Goal: Task Accomplishment & Management: Complete application form

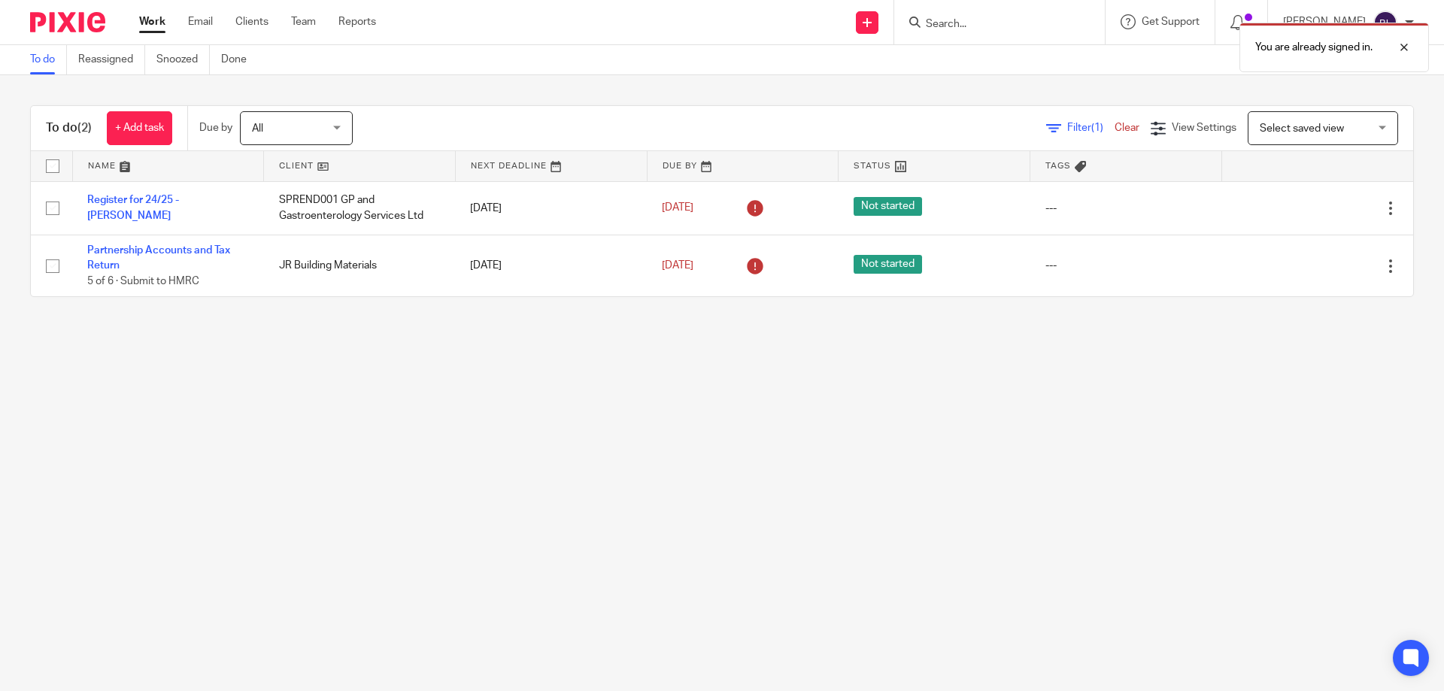
click at [966, 27] on div "You are already signed in." at bounding box center [1075, 43] width 707 height 57
click at [945, 8] on div at bounding box center [999, 22] width 211 height 44
click at [945, 17] on div "You are already signed in." at bounding box center [1075, 43] width 707 height 57
click at [932, 24] on div "You are already signed in." at bounding box center [1075, 43] width 707 height 57
click at [914, 17] on div "You are already signed in." at bounding box center [1075, 43] width 707 height 57
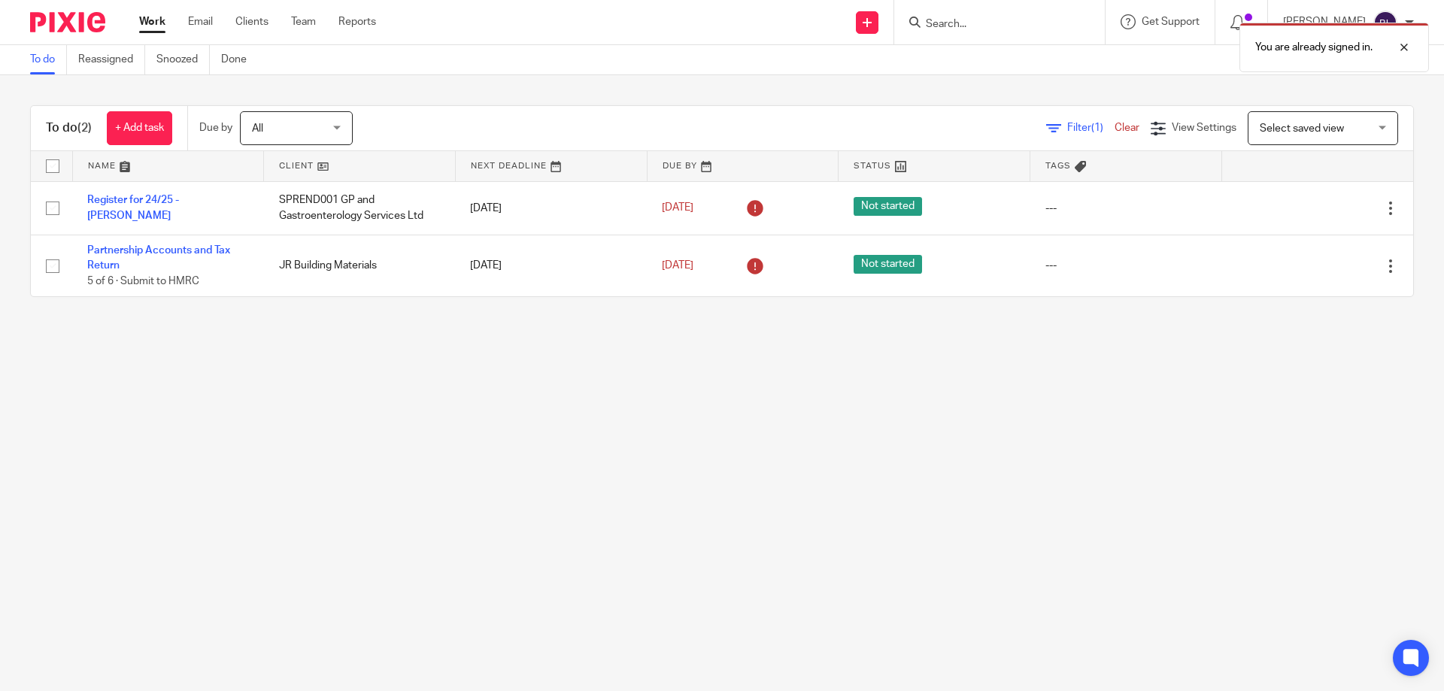
click at [922, 17] on div "You are already signed in." at bounding box center [1075, 43] width 707 height 57
click at [929, 21] on div at bounding box center [996, 22] width 175 height 19
click at [955, 19] on input "Search" at bounding box center [991, 25] width 135 height 14
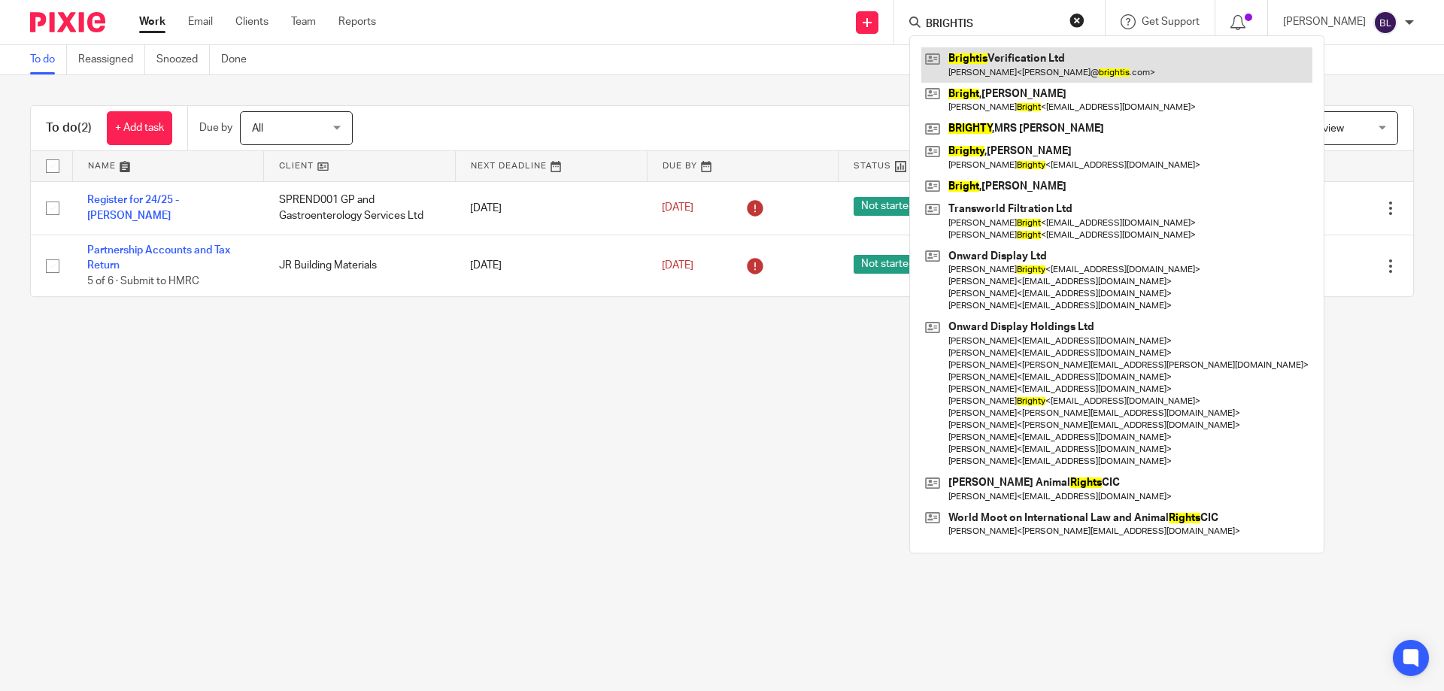
type input "BRIGHTIS"
click at [1002, 70] on link at bounding box center [1116, 64] width 391 height 35
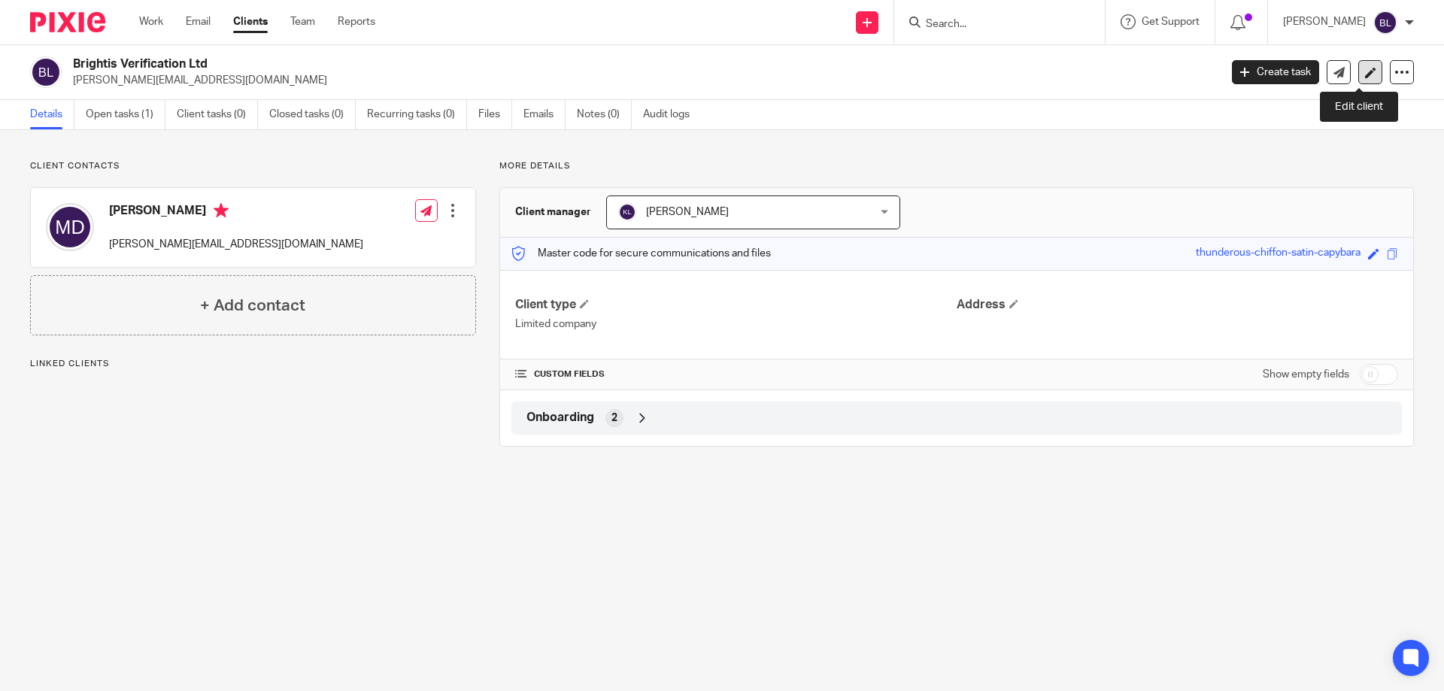
click at [1365, 69] on icon at bounding box center [1370, 72] width 11 height 11
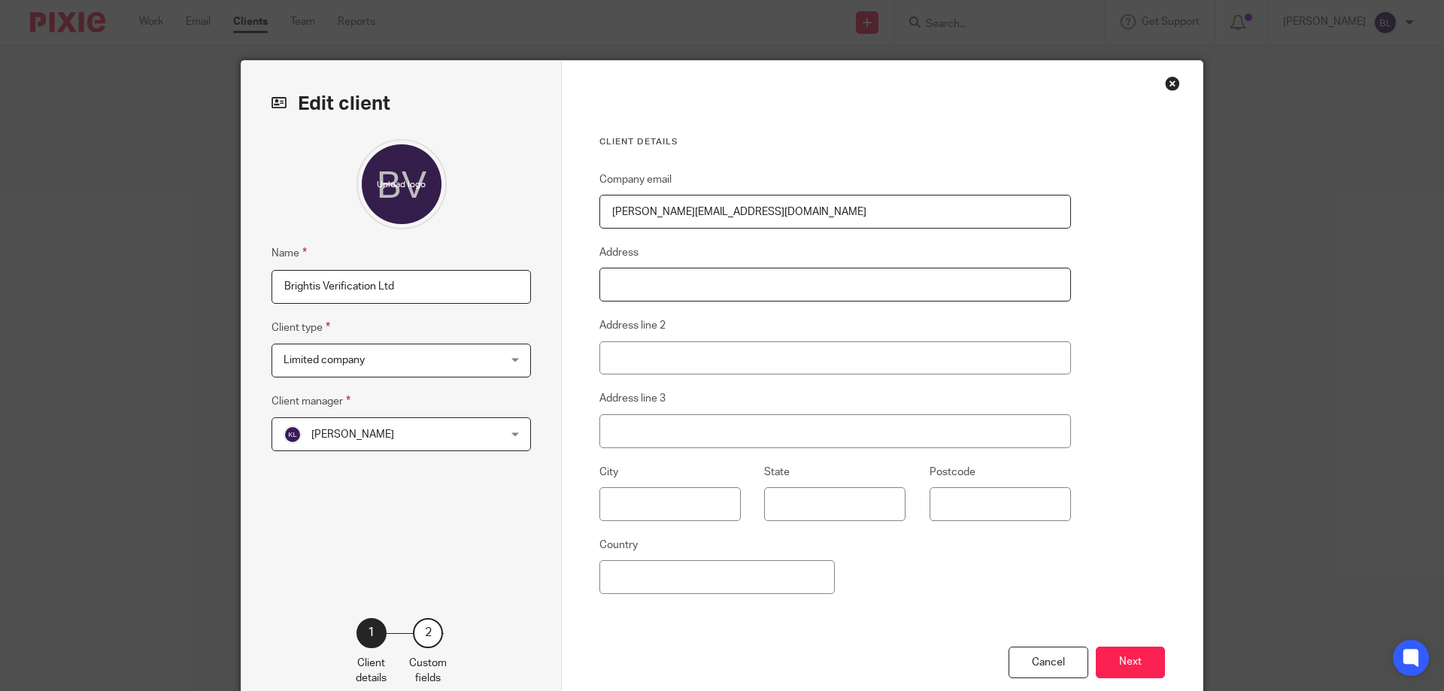
click at [613, 293] on input "Address" at bounding box center [834, 285] width 471 height 34
type input "FLAT 1"
type input "43 REGENTS PARK ROAD"
type input "CAMDEN"
type input "LONDON"
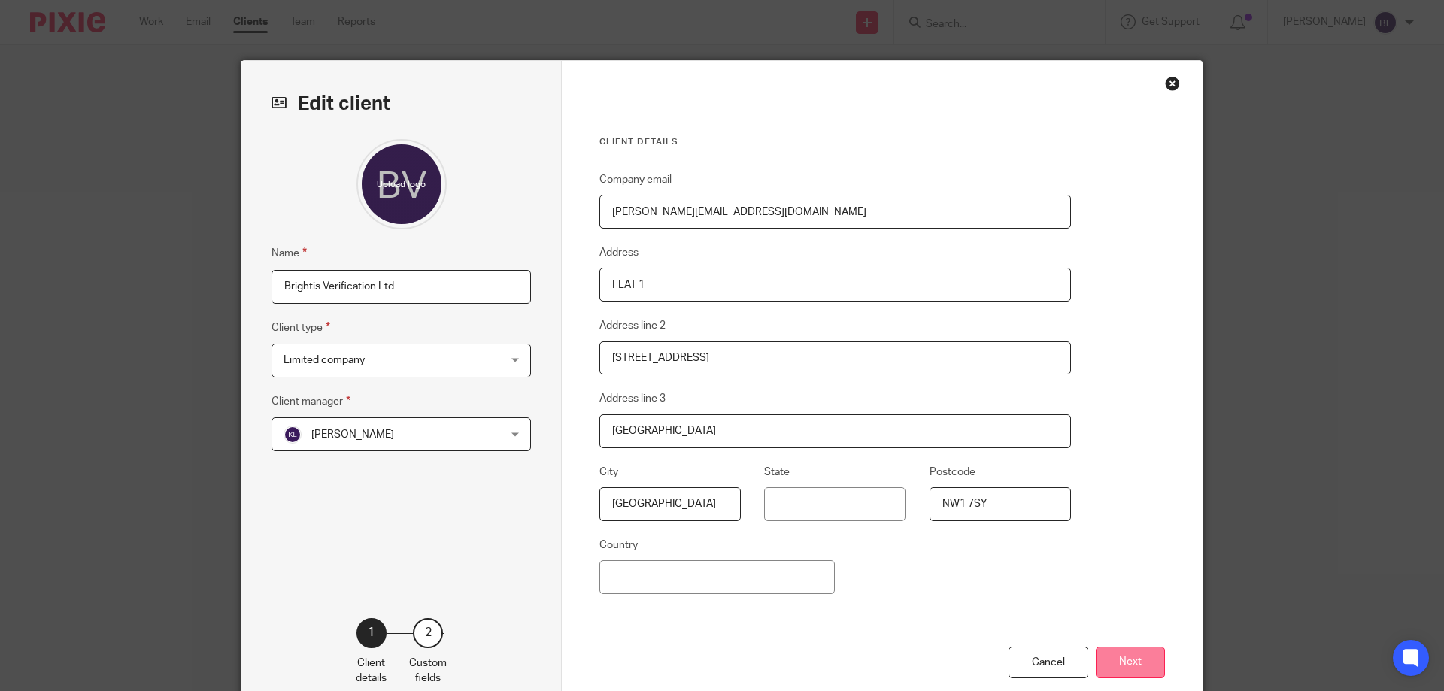
type input "NW1 7SY"
click at [1132, 669] on button "Next" at bounding box center [1130, 663] width 69 height 32
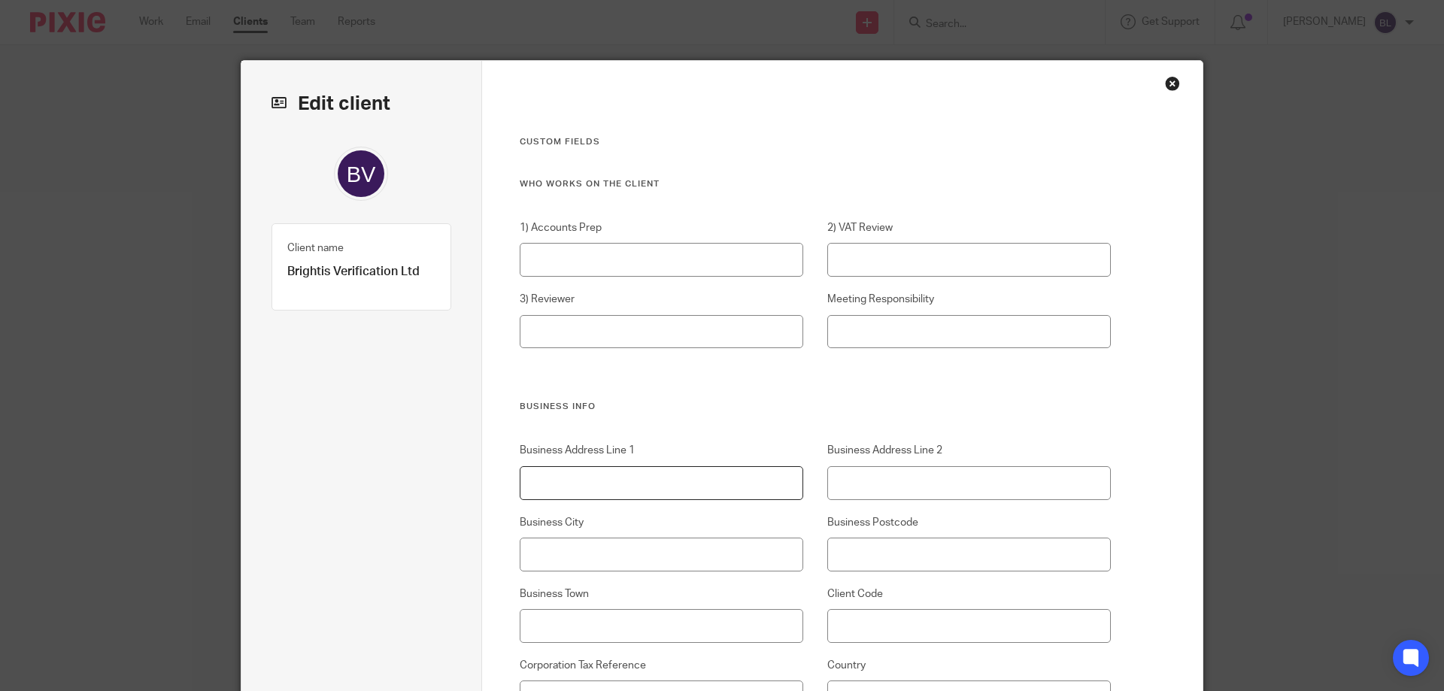
click at [549, 484] on input "Business Address Line 1" at bounding box center [662, 483] width 284 height 34
type input "FLAT 1 43 REGENTS PARK ROAD"
type input "CAMDEN"
type input "LONDON"
type input "NW1 7SY"
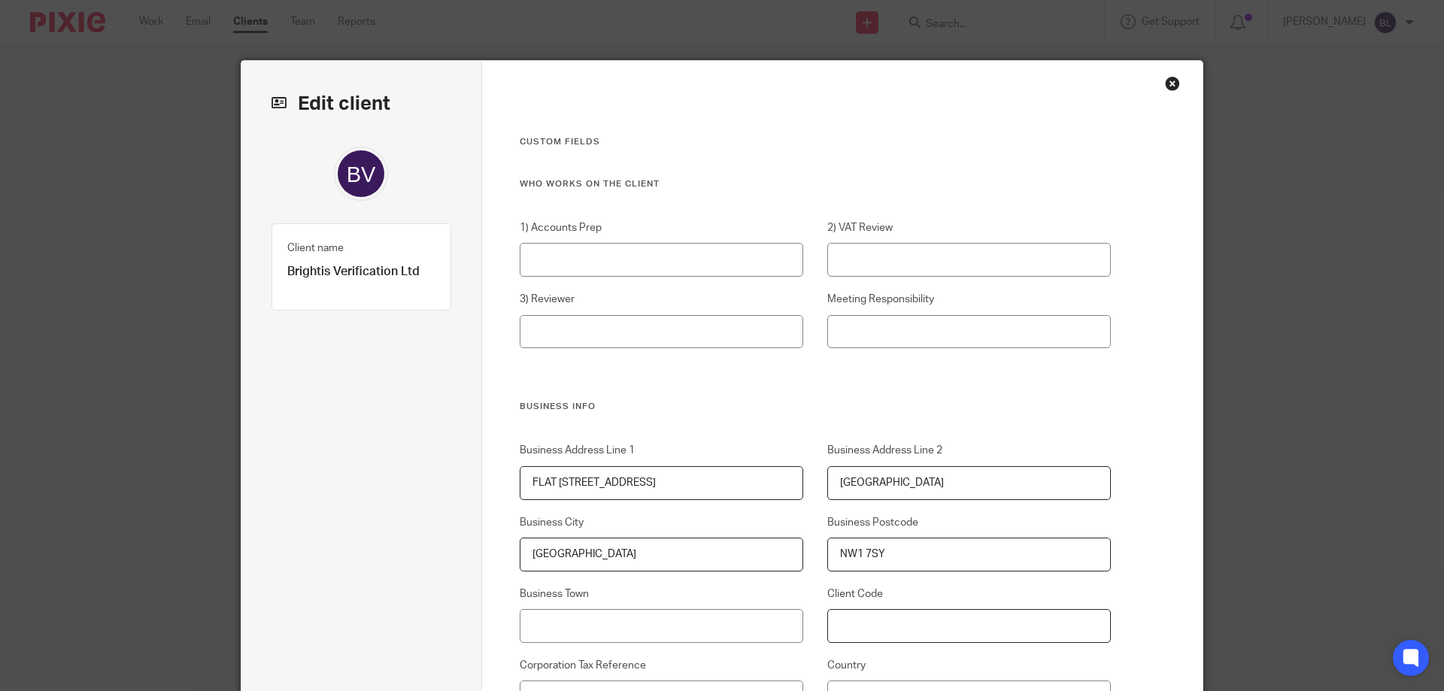
click at [830, 620] on input "Client Code" at bounding box center [969, 626] width 284 height 34
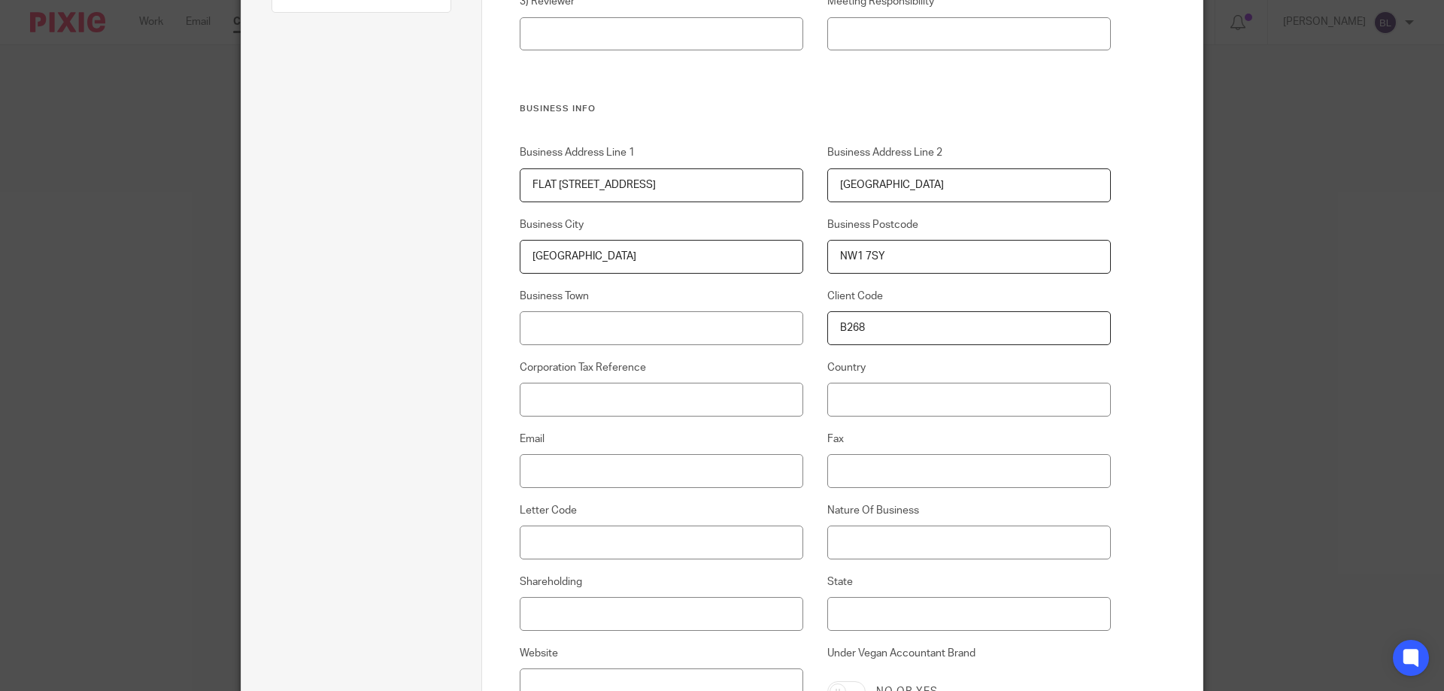
scroll to position [301, 0]
type input "B268"
click at [522, 397] on input "Corporation Tax Reference" at bounding box center [662, 397] width 284 height 34
type input "3089515237"
click at [530, 467] on input "Email" at bounding box center [662, 468] width 284 height 34
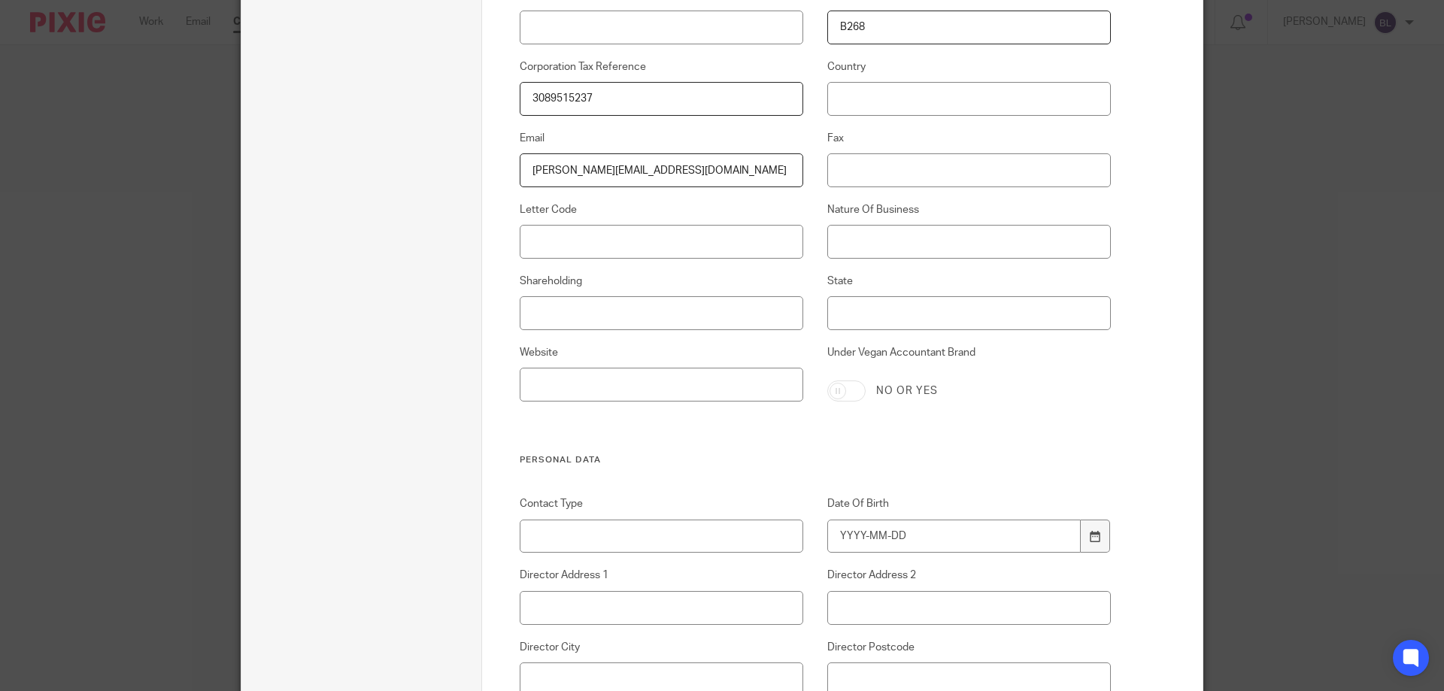
scroll to position [602, 0]
type input "mary@brightis.com"
click at [832, 532] on input "Date Of Birth" at bounding box center [954, 534] width 254 height 34
type input "1964-02-29"
click at [546, 608] on input "Director Address 1" at bounding box center [662, 605] width 284 height 34
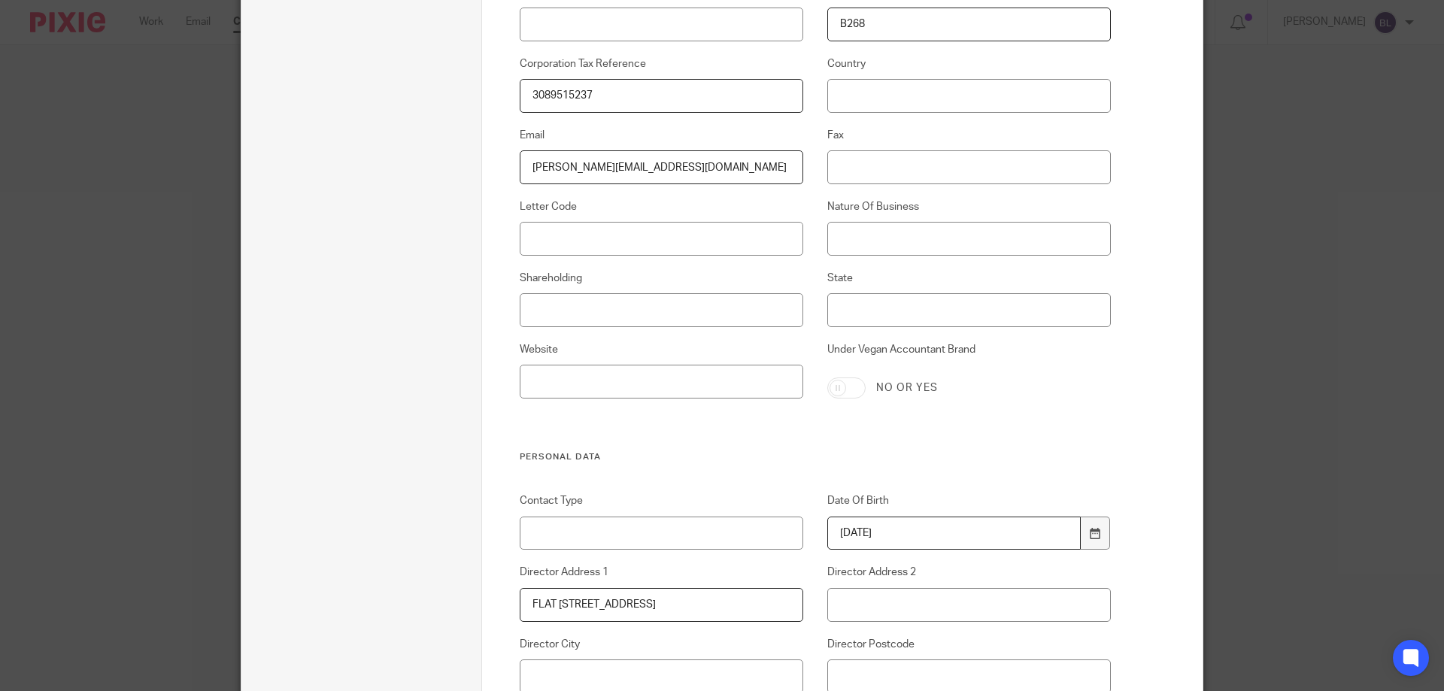
type input "FLAT 1 43 REGENTS PARK ROAD"
type input "CAMDEN"
type input "LONDON"
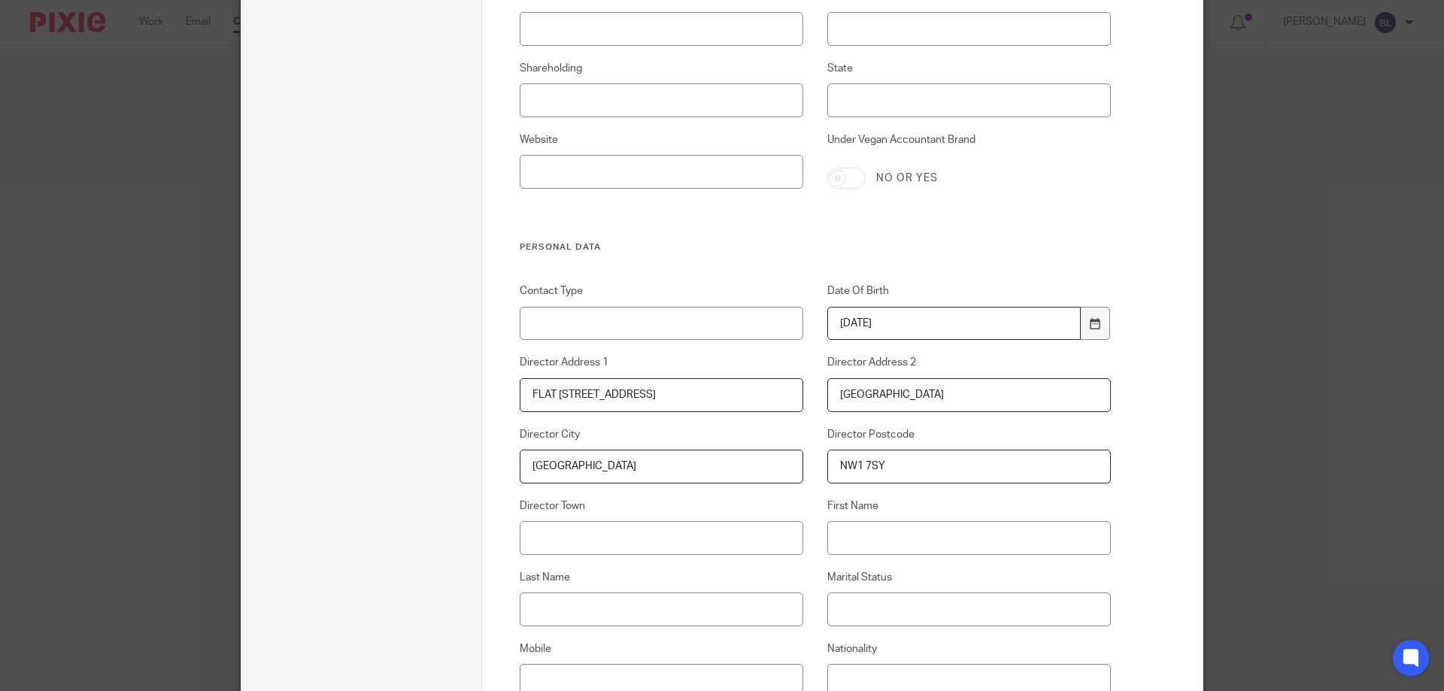
scroll to position [980, 0]
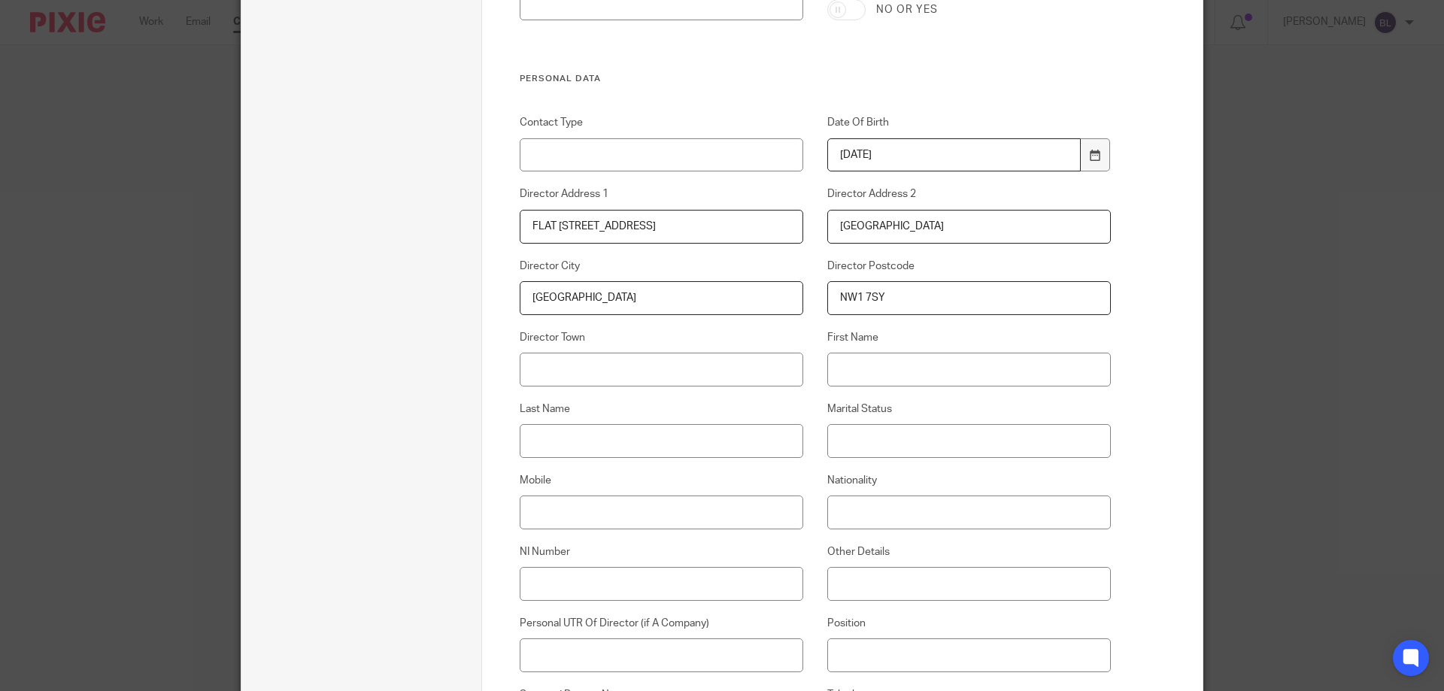
type input "NW1 7SY"
click at [847, 367] on input "First Name" at bounding box center [969, 370] width 284 height 34
type input "MARY"
type input "KEAN DAWSON"
click at [847, 496] on input "Nationality" at bounding box center [969, 513] width 284 height 34
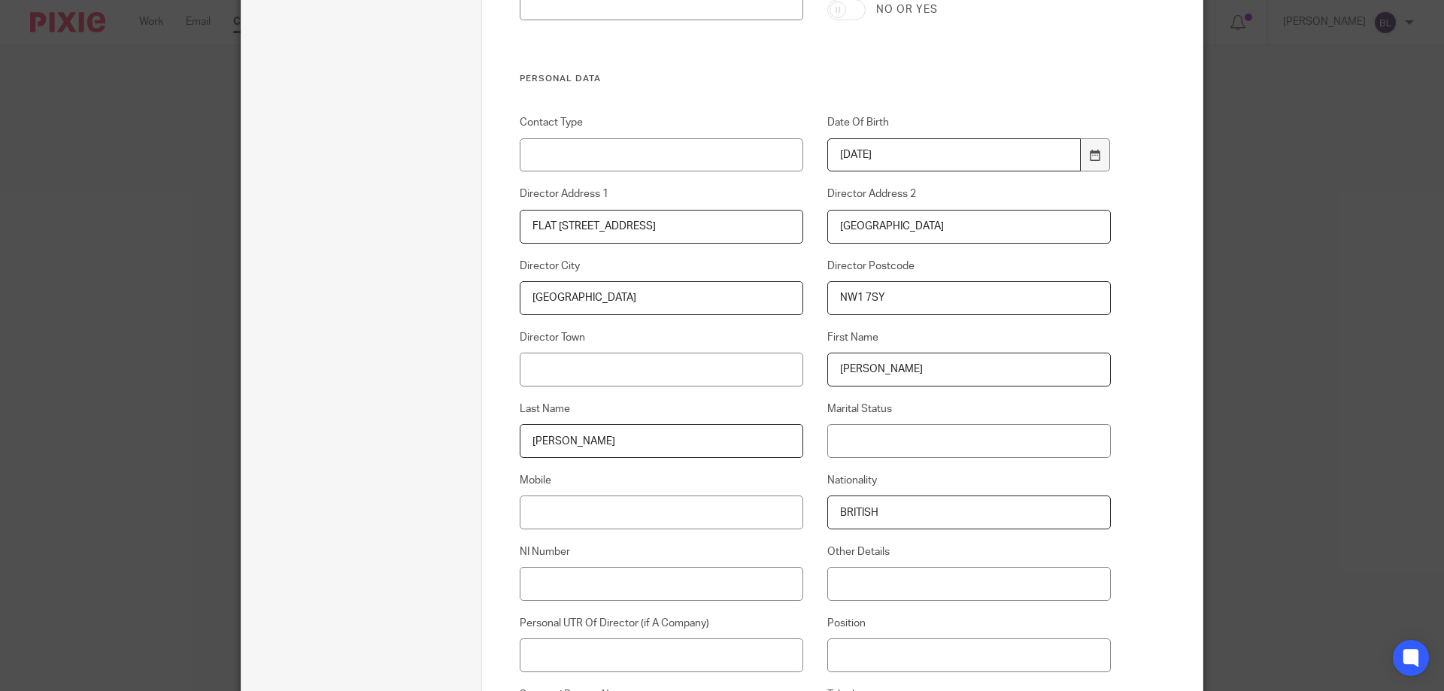
type input "BRITISH"
click at [529, 591] on input "NI Number" at bounding box center [662, 584] width 284 height 34
type input "NB536386D"
click at [524, 655] on input "Personal UTR Of Director (if A Company)" at bounding box center [662, 655] width 284 height 34
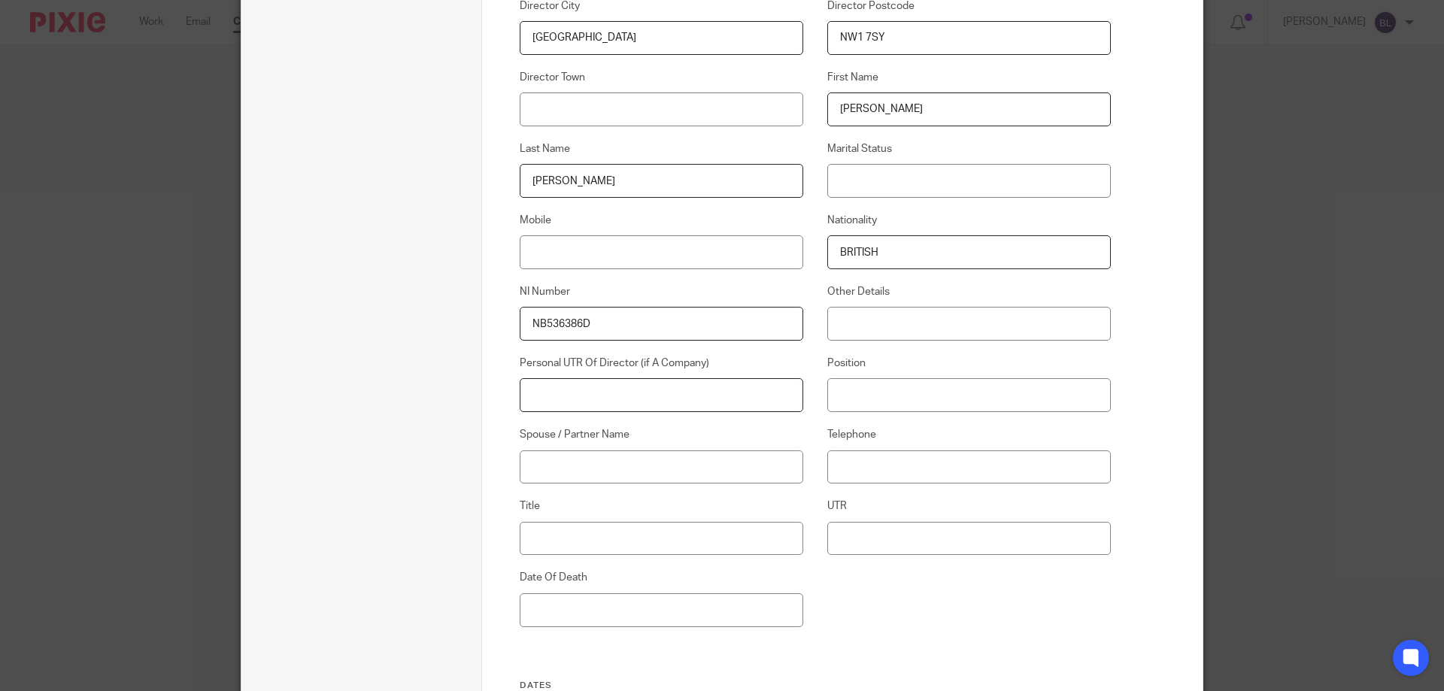
scroll to position [1281, 0]
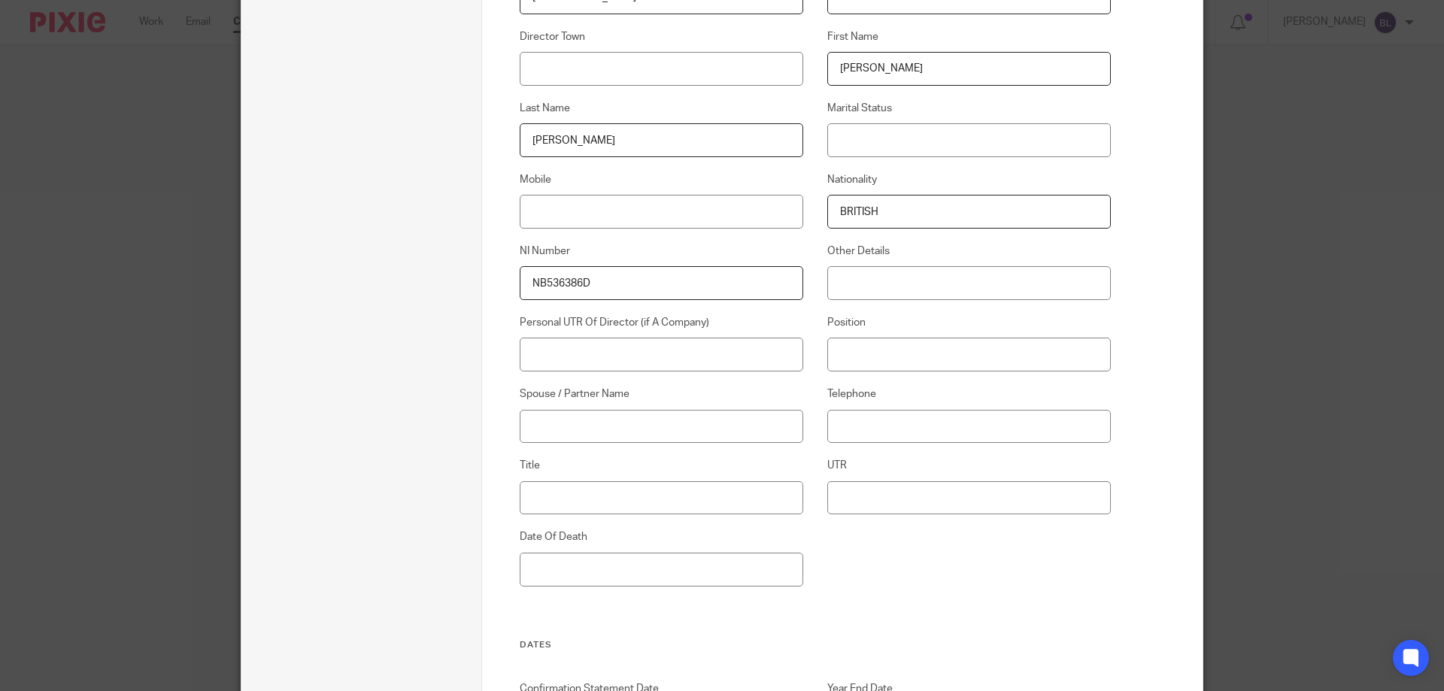
click at [1127, 600] on div "Custom fields Who works on the Client 1) Accounts Prep 2) VAT Review 3) Reviewe…" at bounding box center [842, 554] width 721 height 3549
click at [527, 496] on input "Title" at bounding box center [662, 498] width 284 height 34
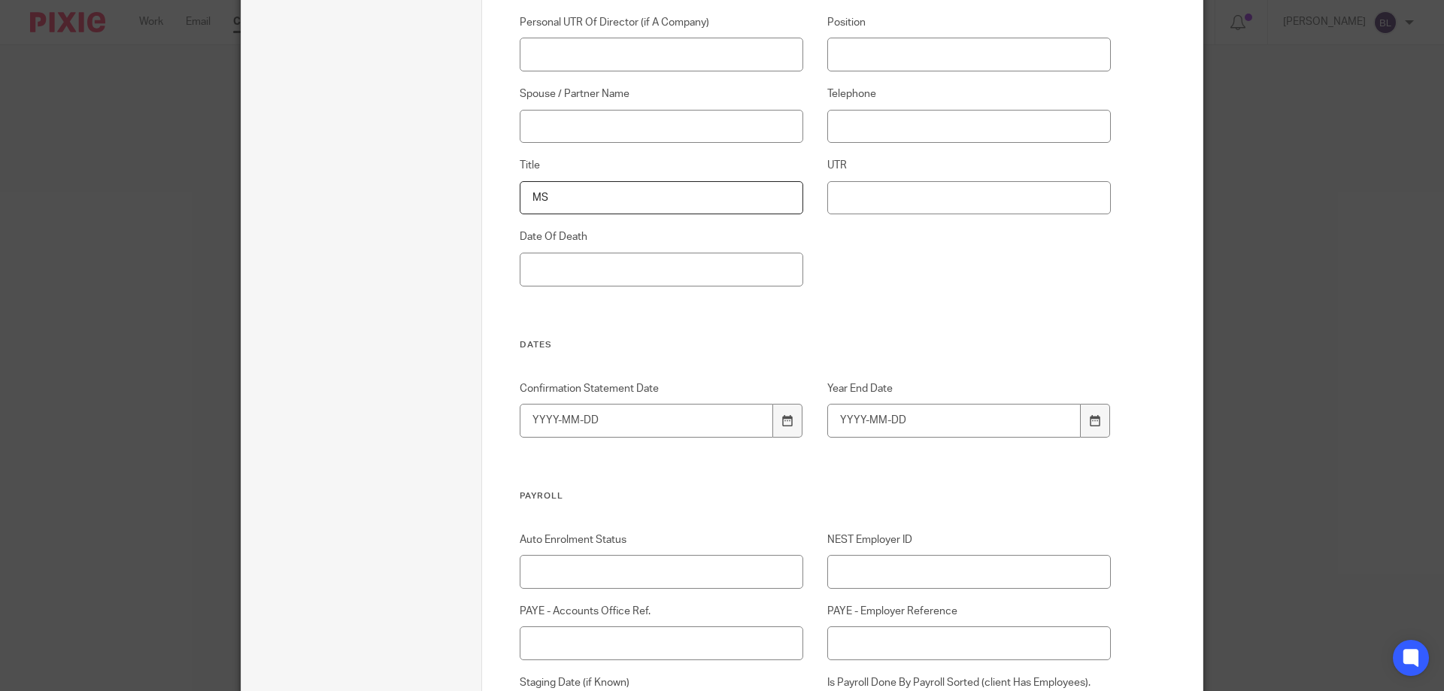
scroll to position [1581, 0]
type input "MS"
click at [836, 416] on input "Year End Date" at bounding box center [954, 420] width 254 height 34
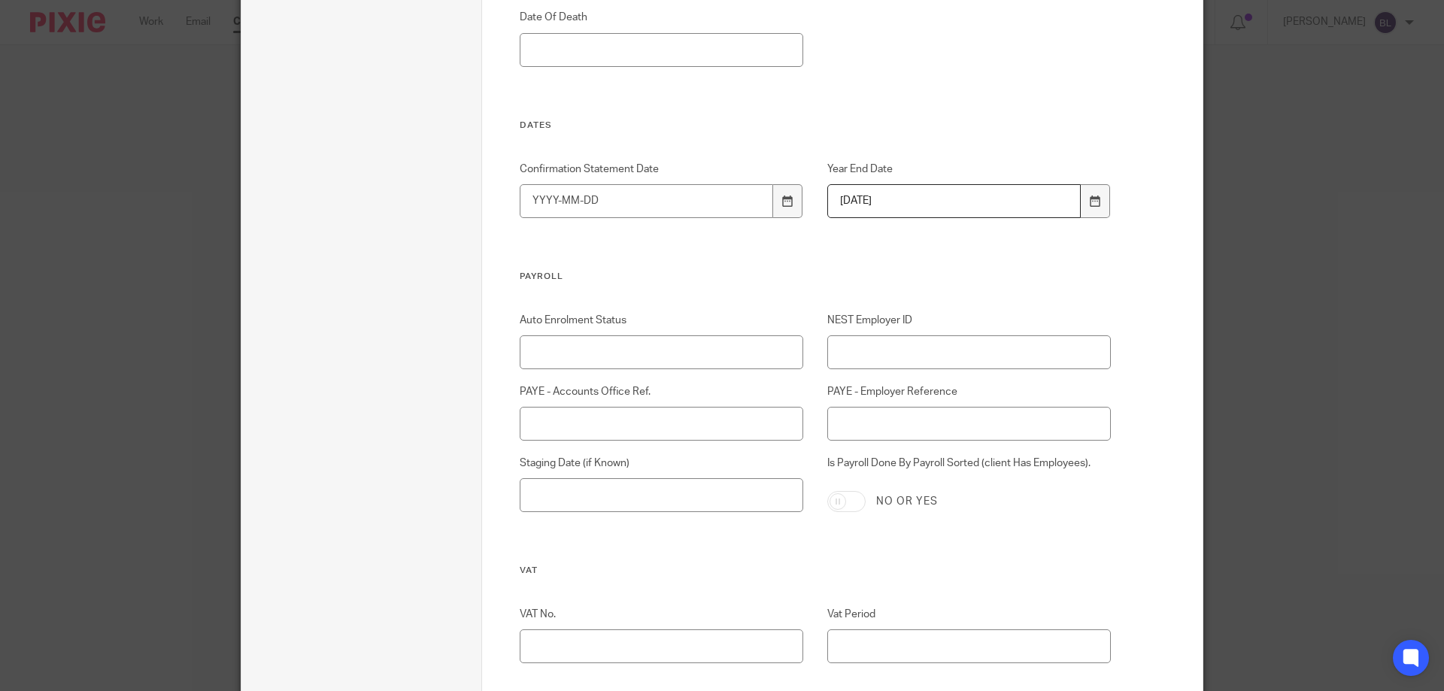
scroll to position [1882, 0]
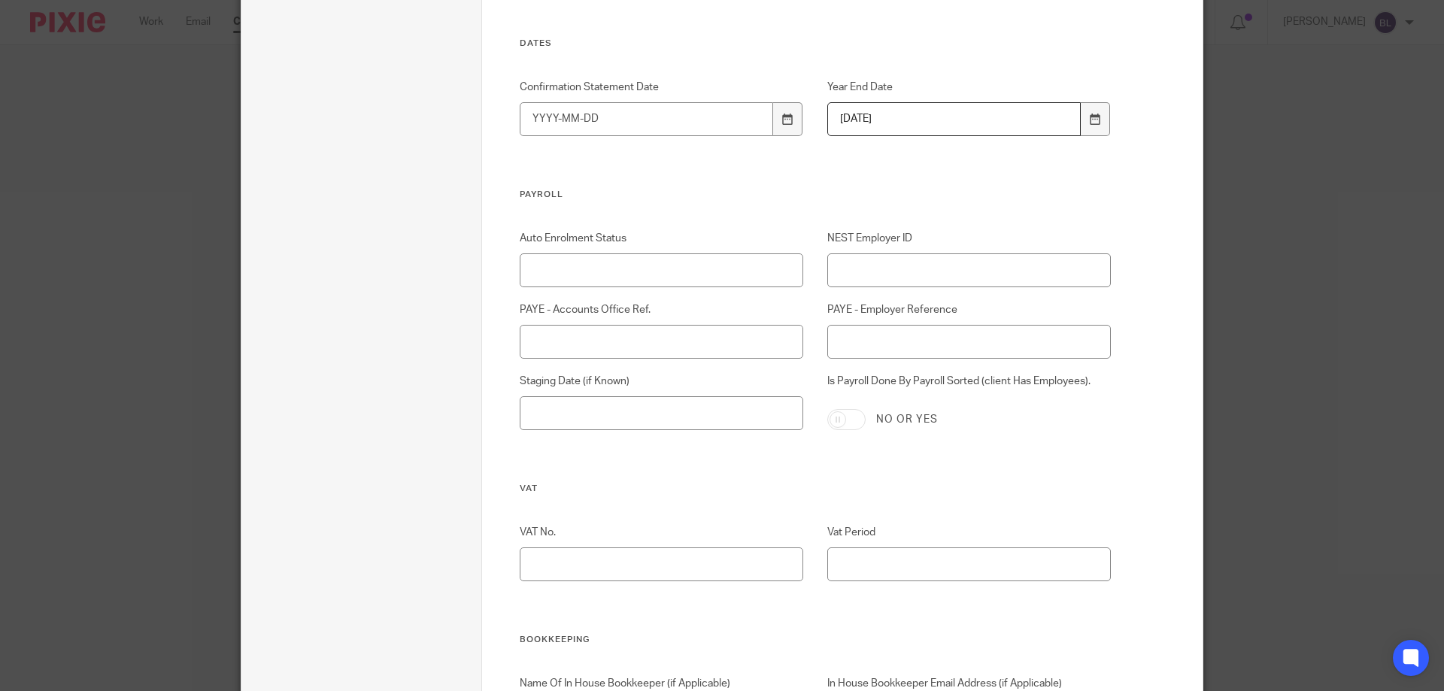
type input "2026-01-31"
click at [520, 342] on input "PAYE - Accounts Office Ref." at bounding box center [662, 342] width 284 height 34
type input "120PV03440768"
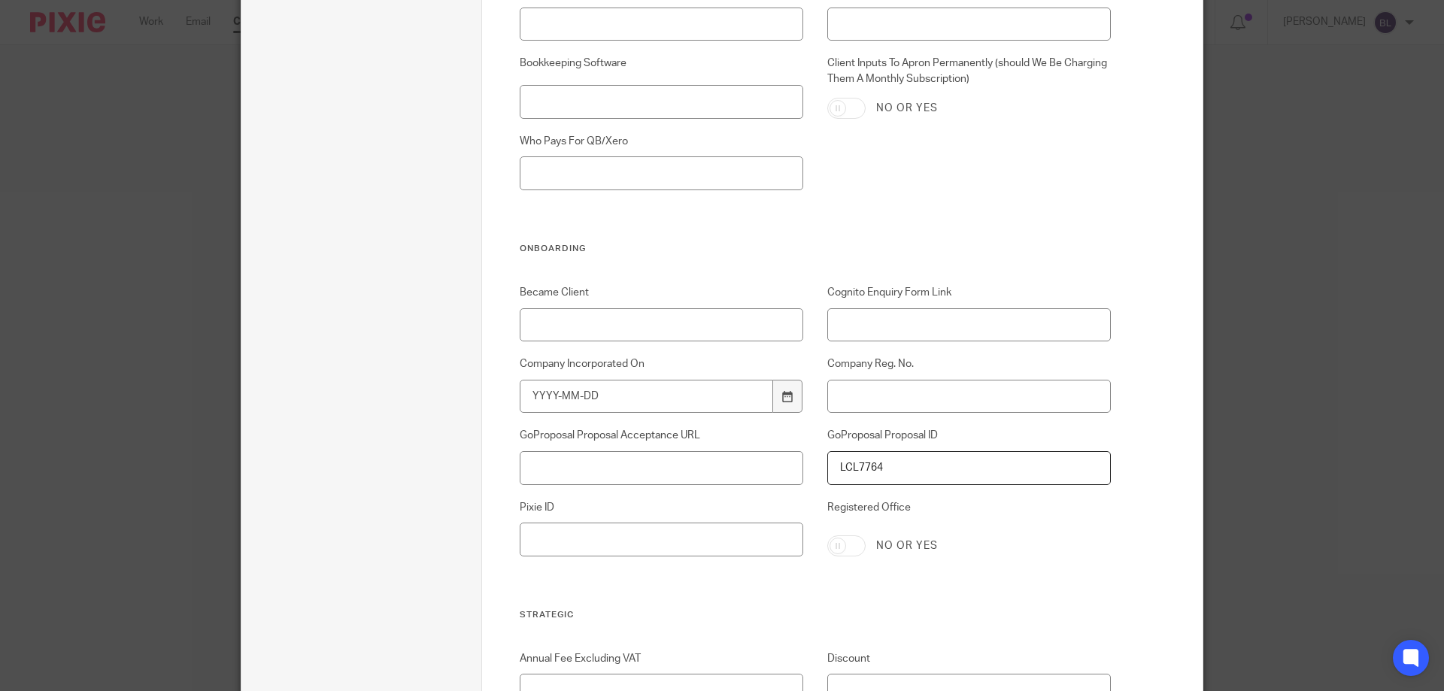
scroll to position [2634, 0]
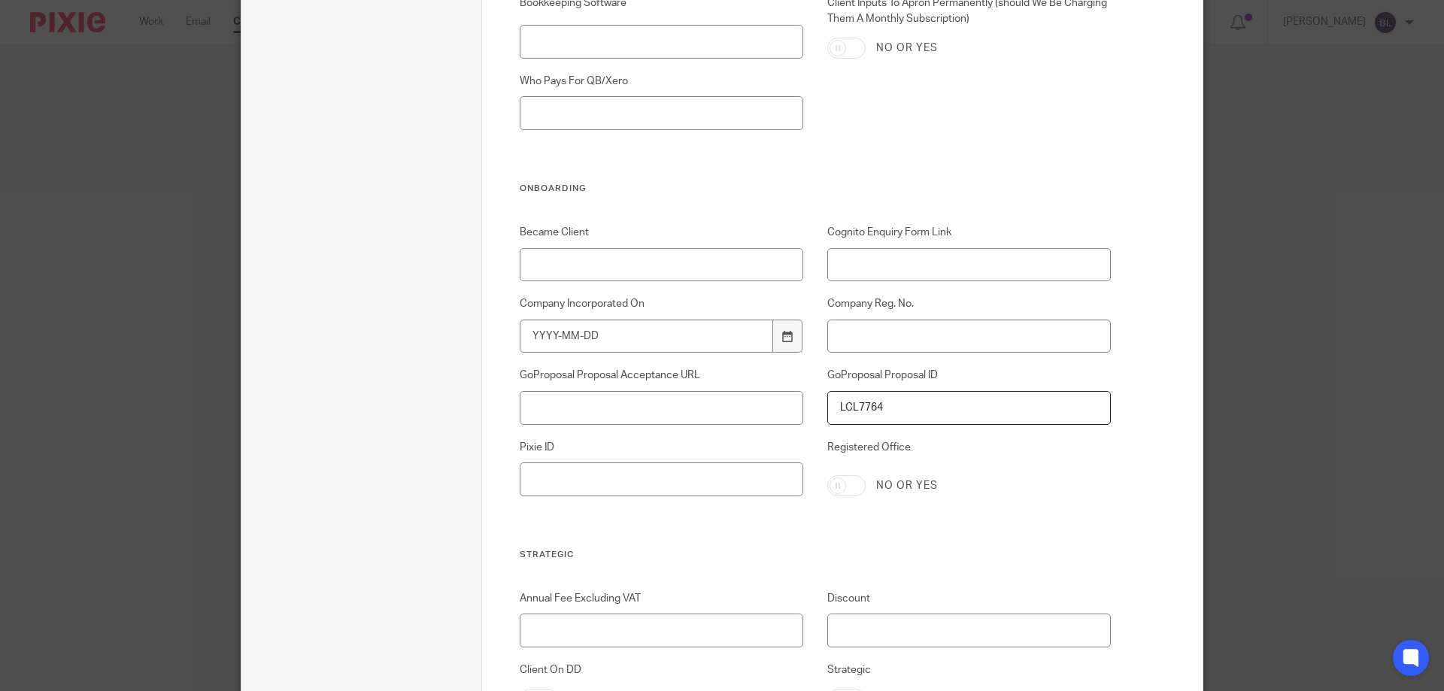
type input "120/EE92926"
click at [538, 263] on input "Became Client" at bounding box center [662, 265] width 284 height 34
type input "11/08/2025"
click at [527, 333] on input "Company Incorporated On" at bounding box center [647, 337] width 254 height 34
type input "2025-01-31"
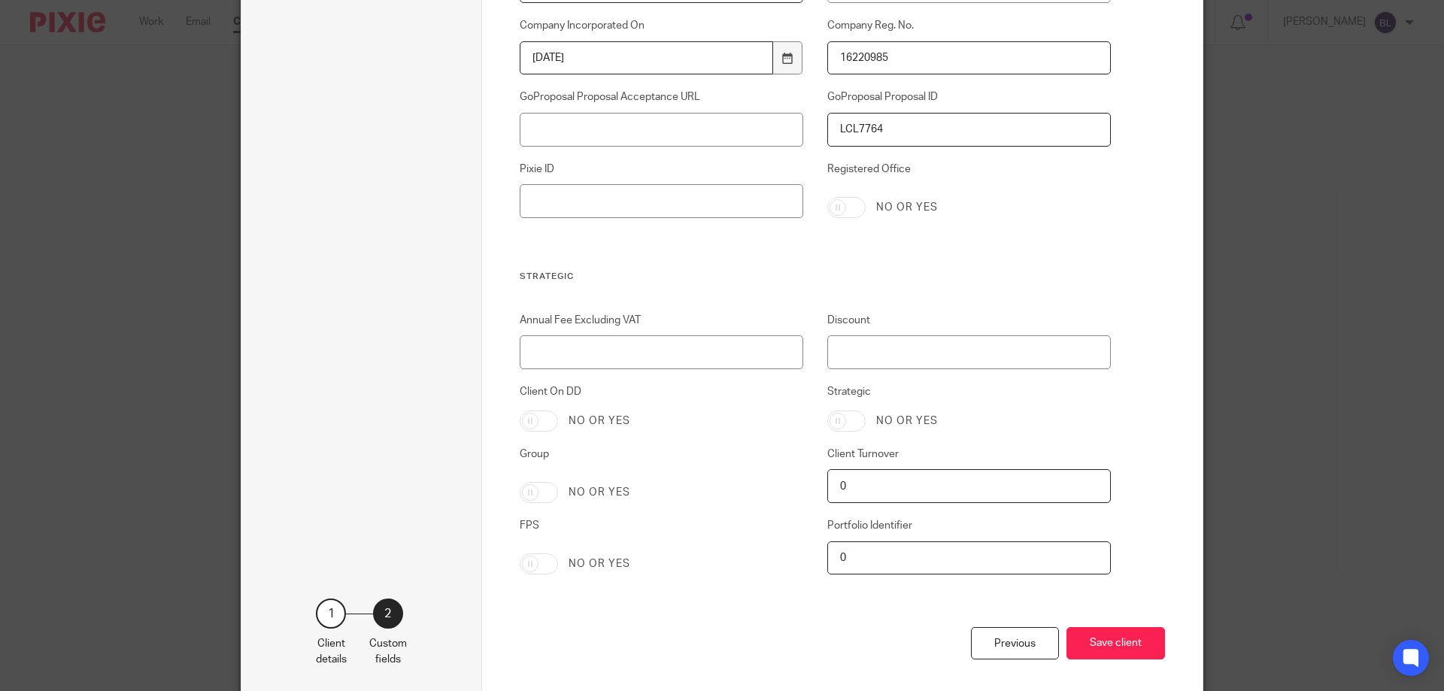
scroll to position [2935, 0]
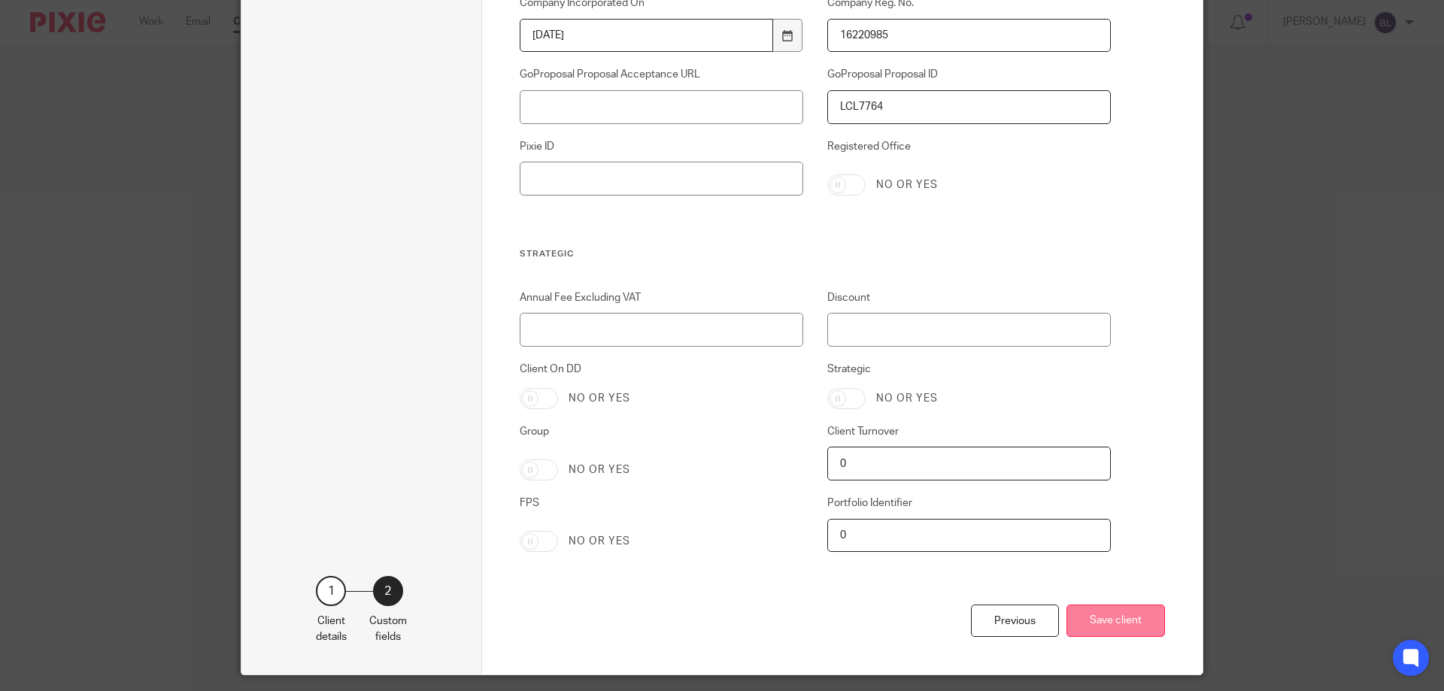
type input "16220985"
click at [1102, 626] on button "Save client" at bounding box center [1115, 621] width 99 height 32
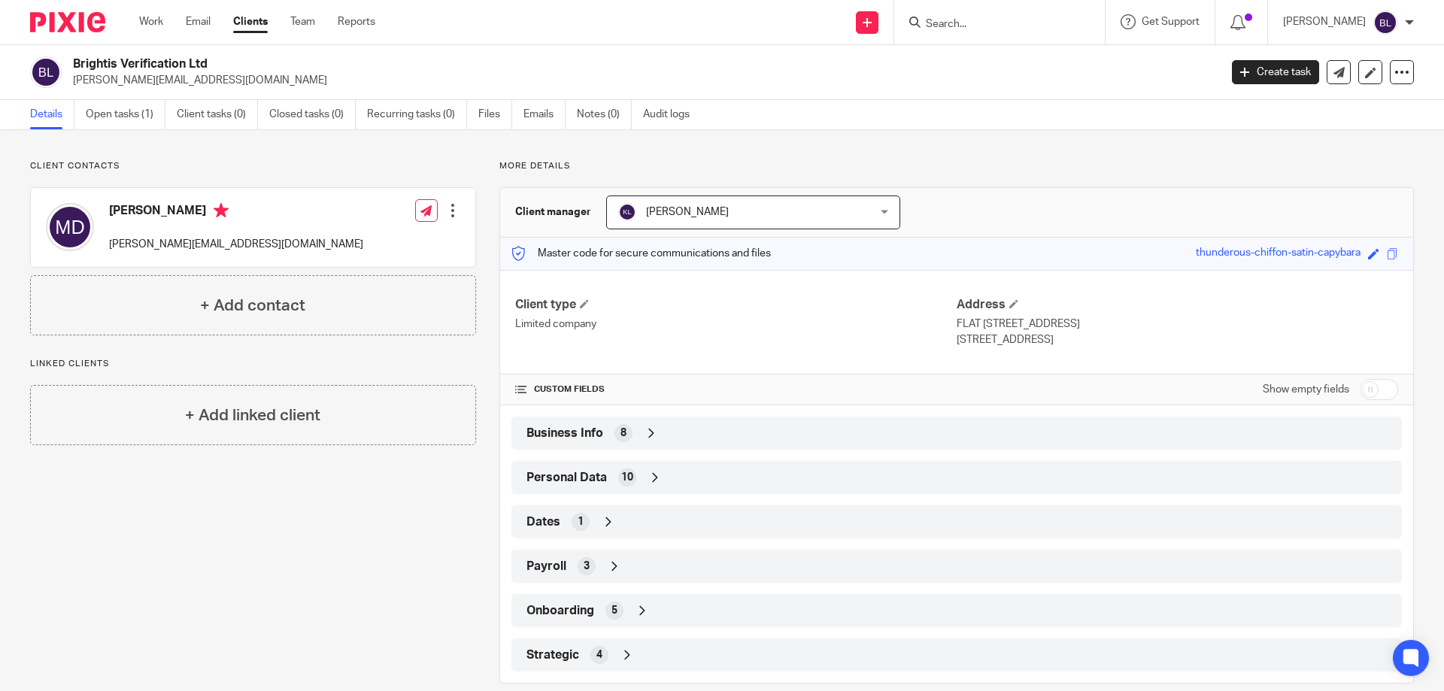
click at [448, 210] on div at bounding box center [452, 210] width 15 height 15
click at [364, 243] on link "Edit contact" at bounding box center [382, 244] width 144 height 22
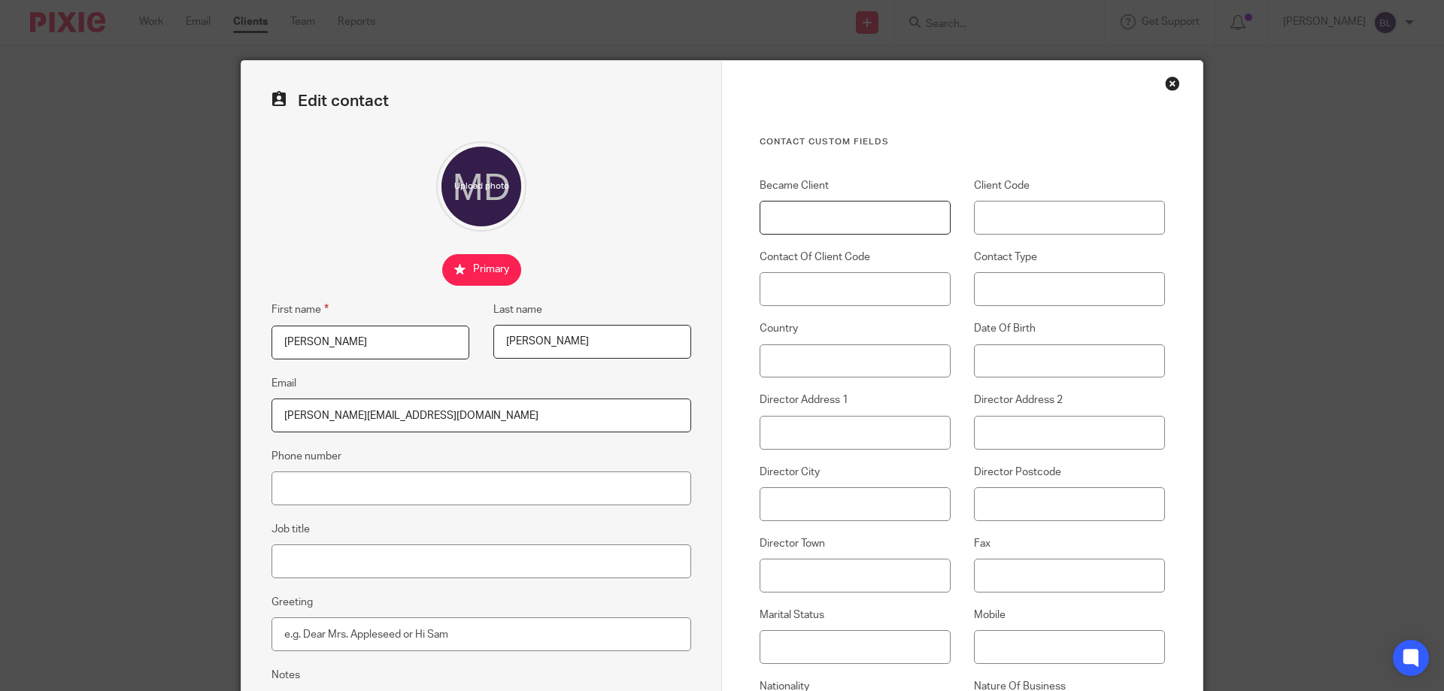
click at [771, 213] on input "Became Client" at bounding box center [855, 218] width 191 height 34
click at [777, 435] on input "Director Address 1" at bounding box center [855, 433] width 191 height 34
type input "FLAT 1 43 REGENTS PARK ROAD"
type input "[GEOGRAPHIC_DATA]"
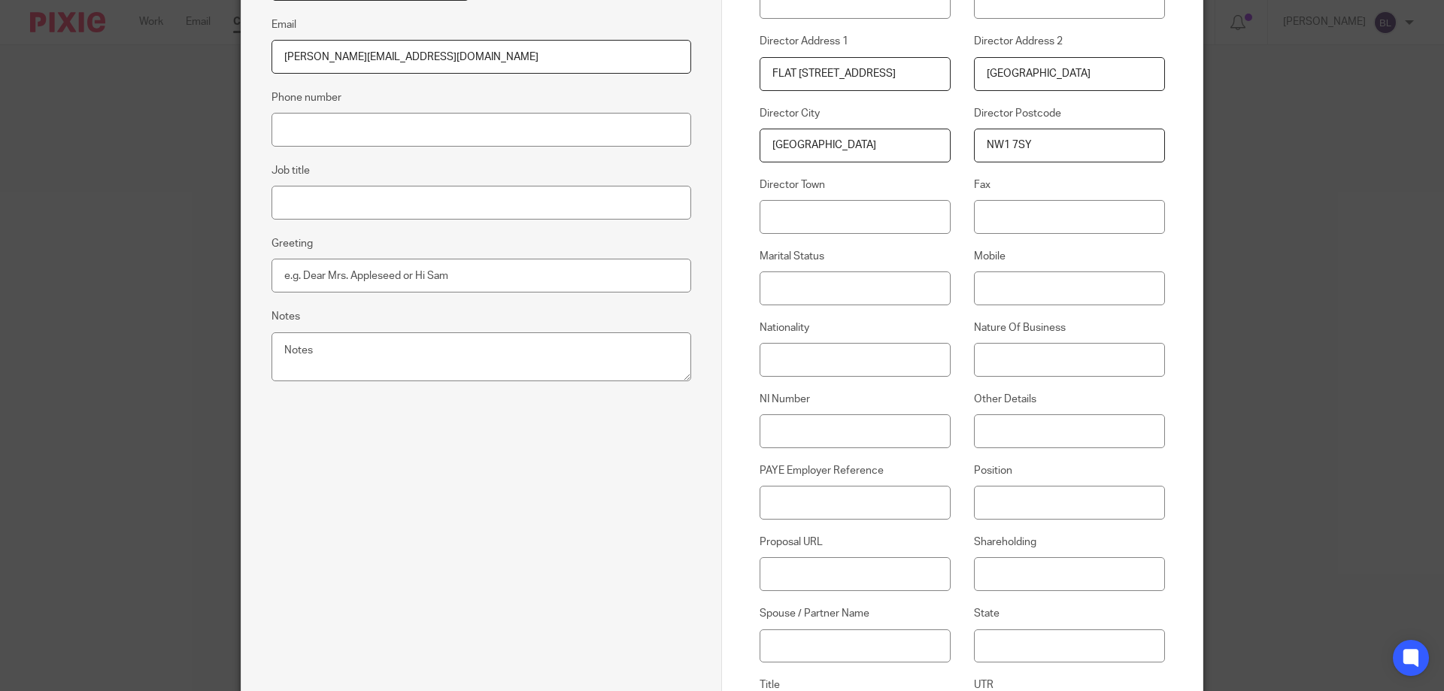
scroll to position [376, 0]
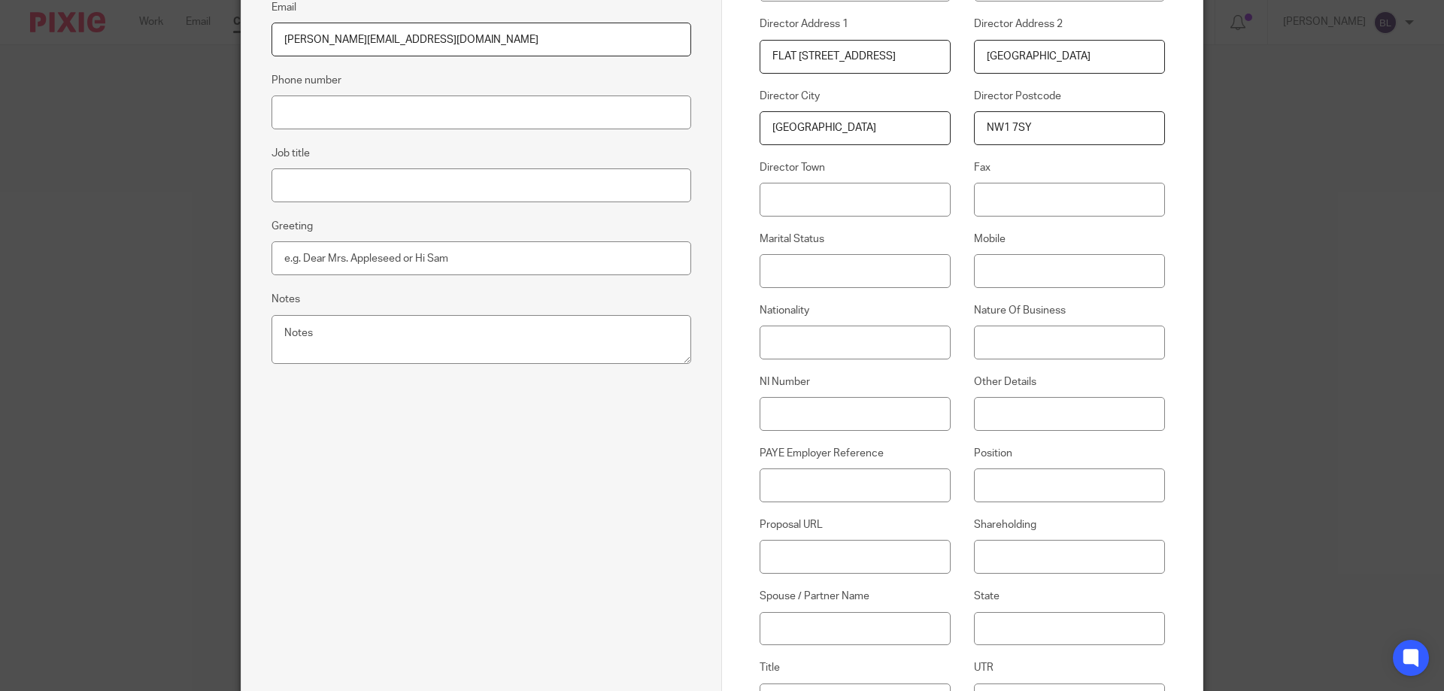
type input "NW1 7SY"
click at [775, 332] on input "Nationality" at bounding box center [855, 343] width 191 height 34
type input "BRITISH"
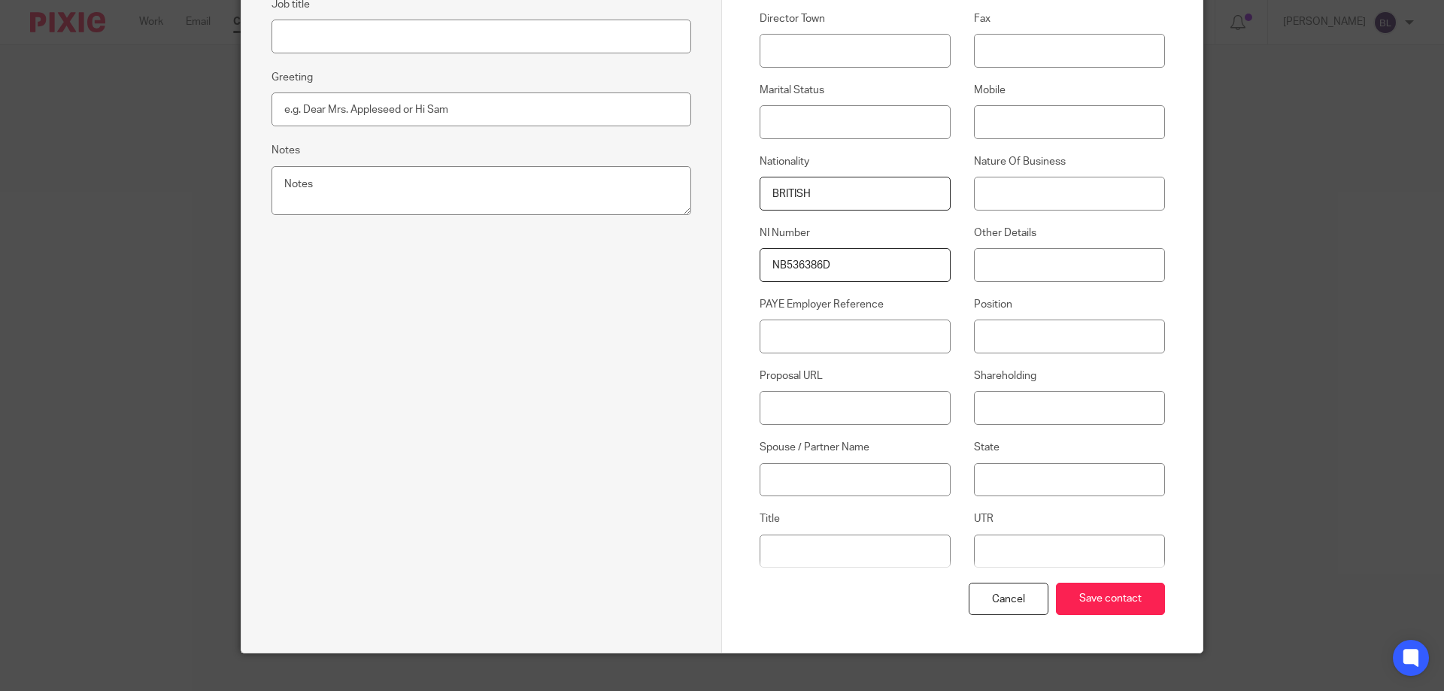
scroll to position [547, 0]
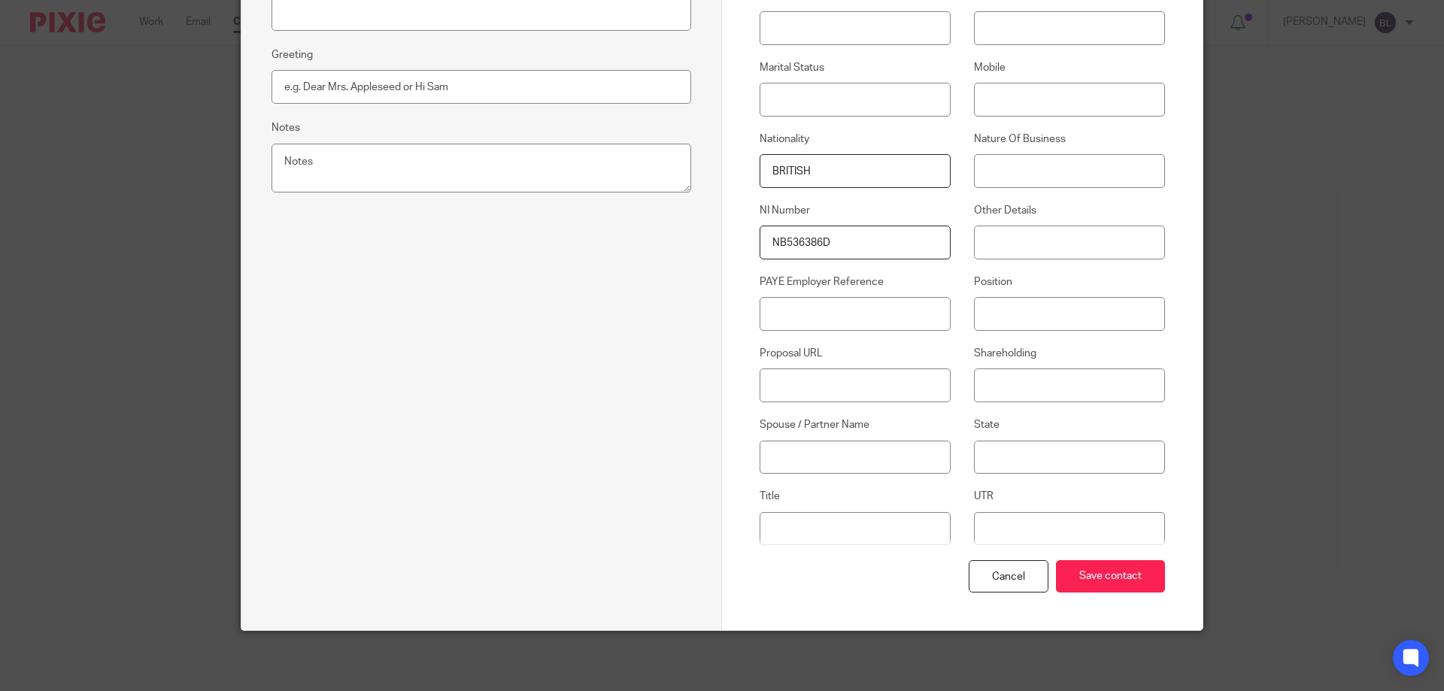
type input "NB536386D"
click at [768, 529] on input "Title" at bounding box center [855, 529] width 191 height 34
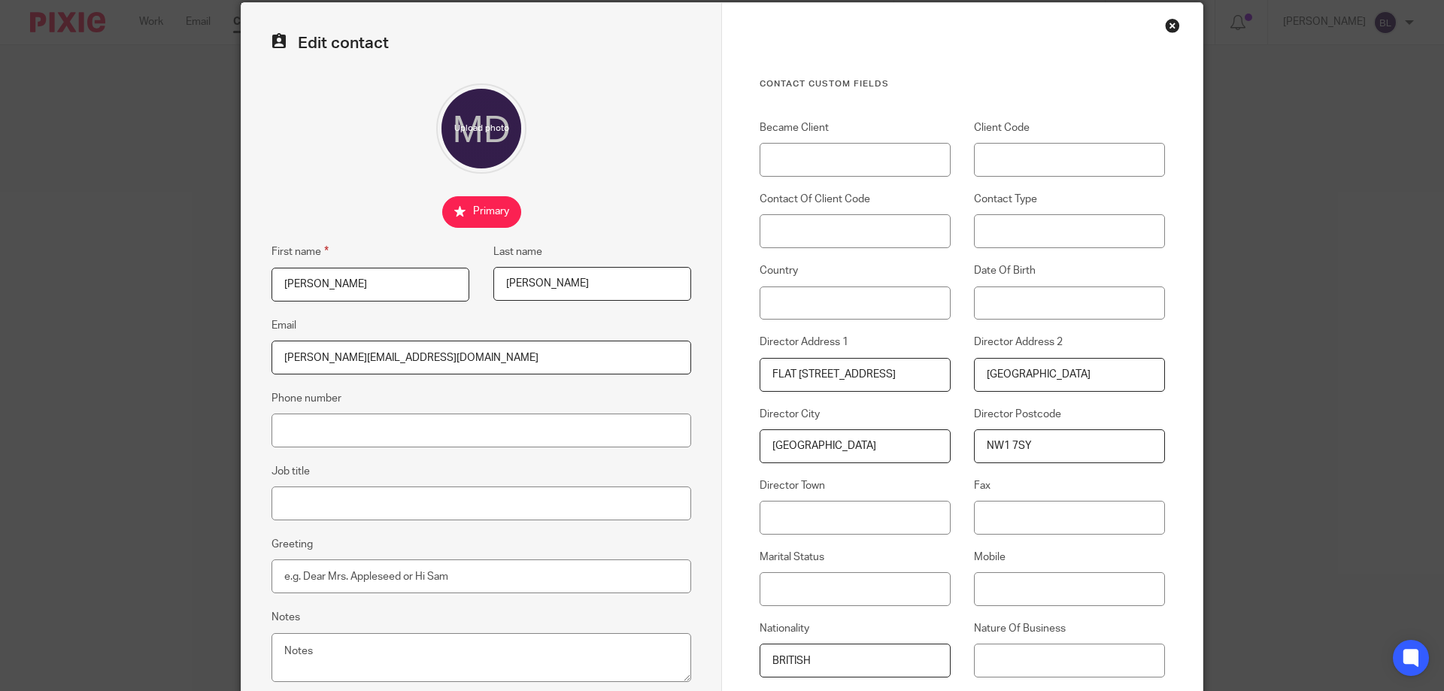
scroll to position [21, 0]
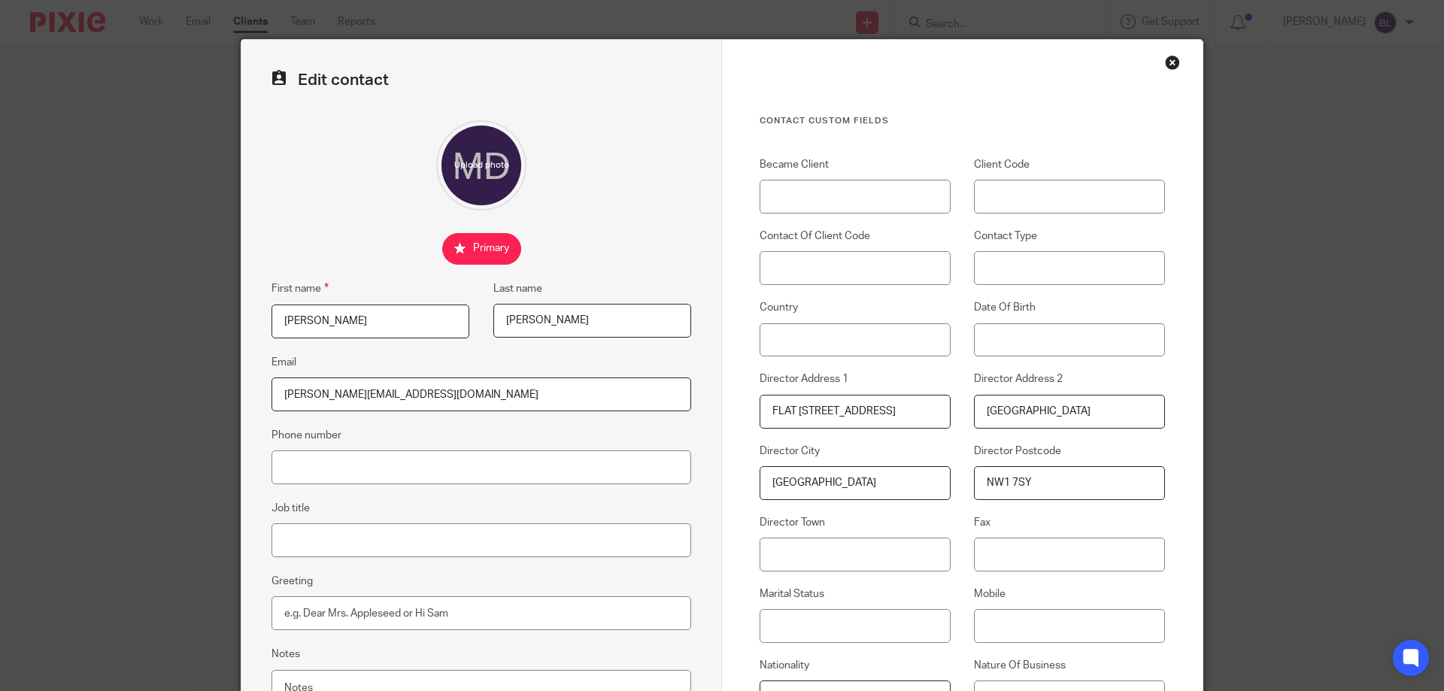
type input "MS"
click at [978, 338] on input "Date Of Birth" at bounding box center [1069, 340] width 191 height 34
type input "29/02/1964"
click at [980, 202] on input "Client Code" at bounding box center [1069, 197] width 191 height 34
type input "B268"
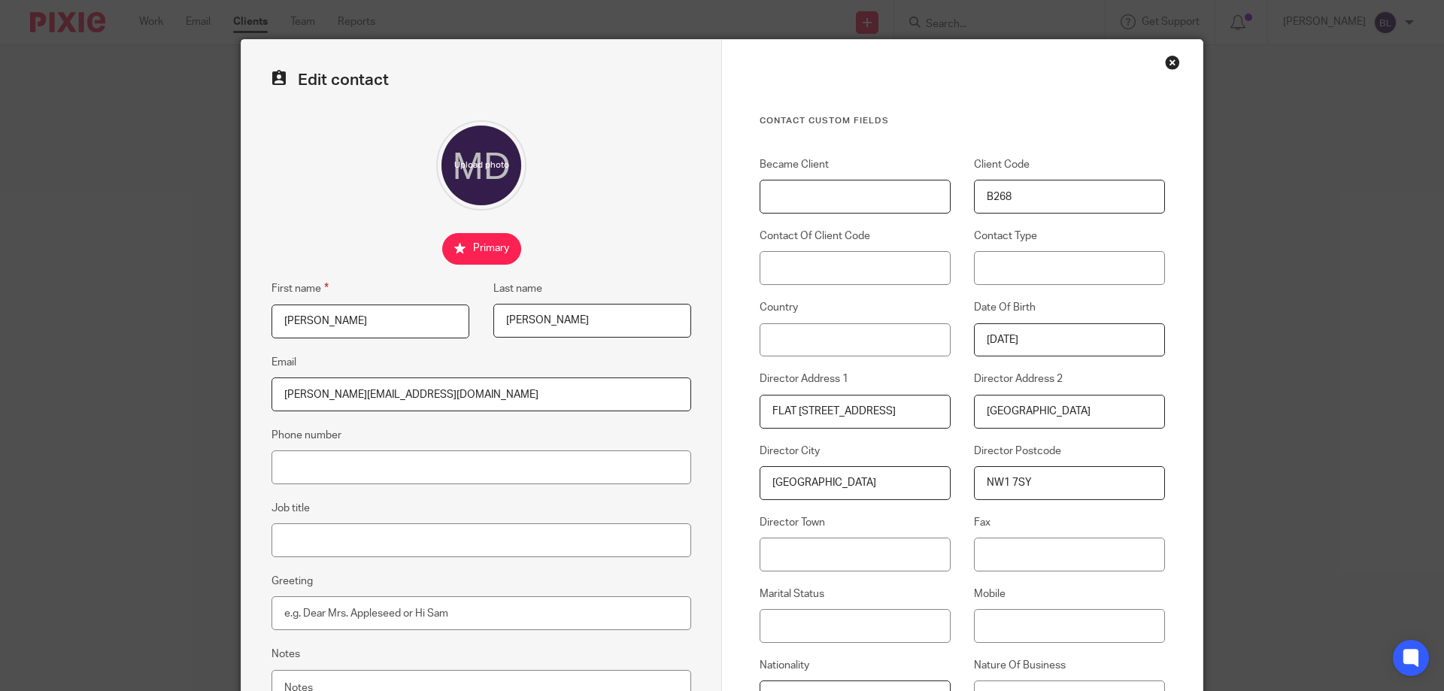
click at [763, 193] on input "Became Client" at bounding box center [855, 197] width 191 height 34
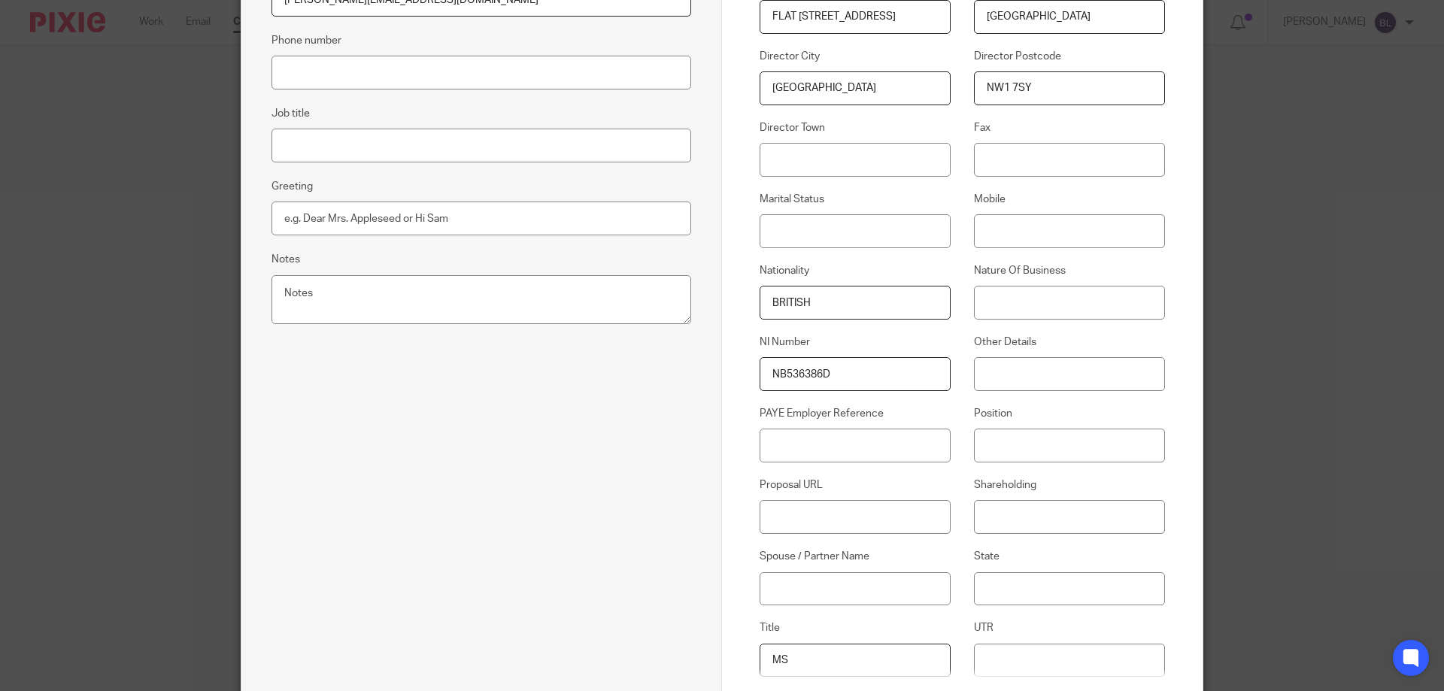
scroll to position [547, 0]
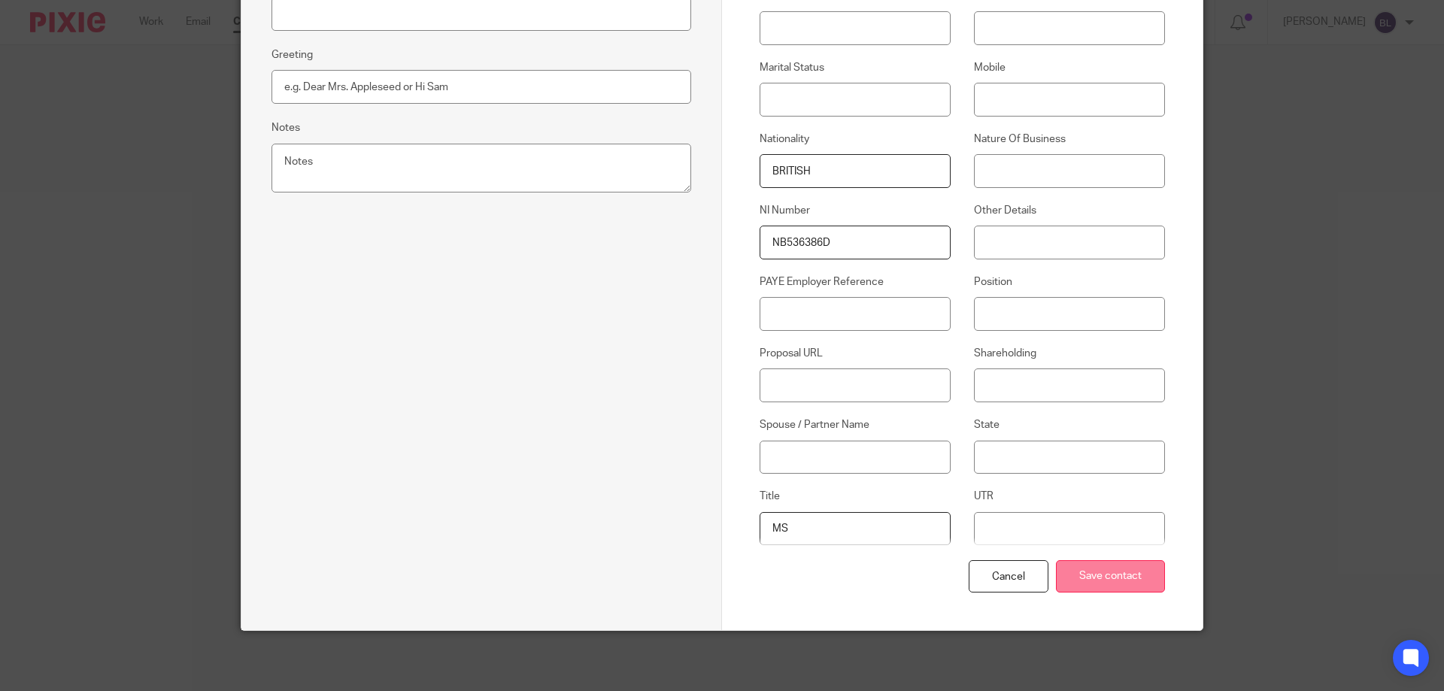
type input "21/8/2025"
click at [1107, 572] on input "Save contact" at bounding box center [1110, 576] width 109 height 32
click at [1112, 578] on input "Save contact" at bounding box center [1110, 576] width 109 height 32
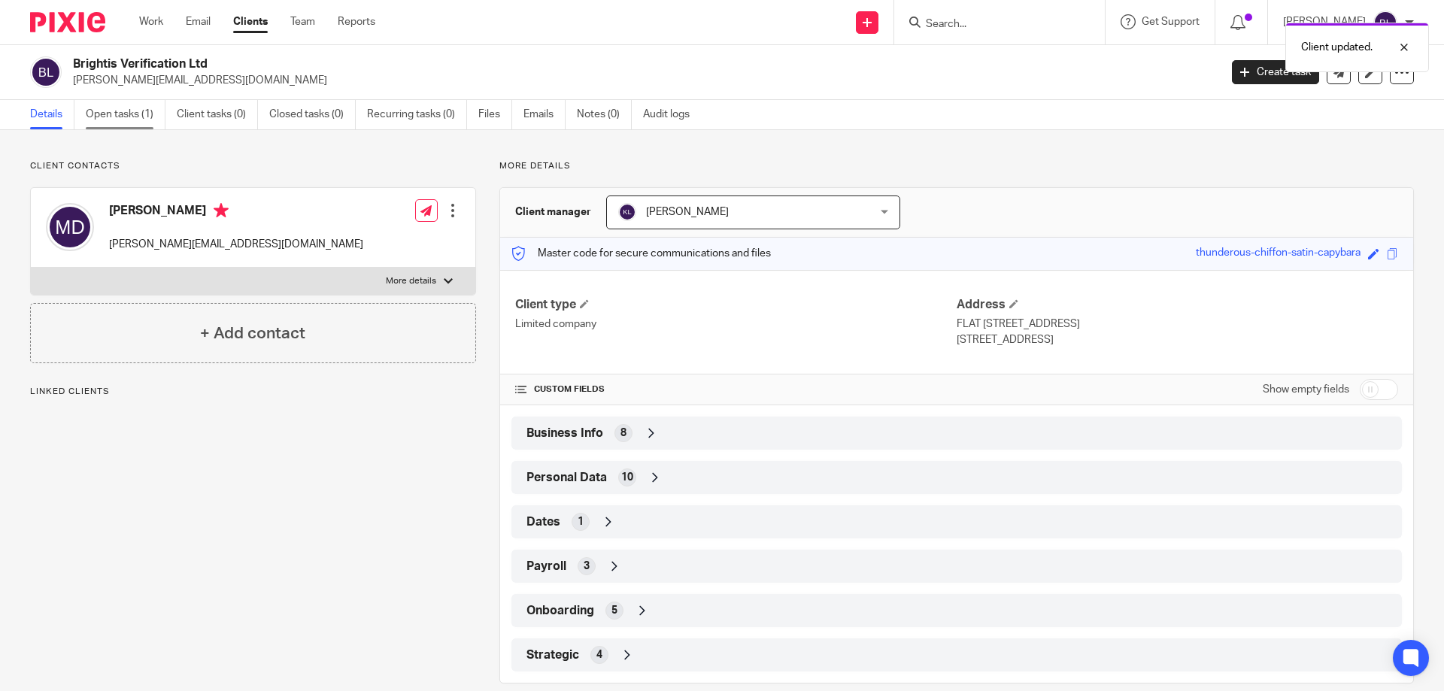
click at [119, 110] on link "Open tasks (1)" at bounding box center [126, 114] width 80 height 29
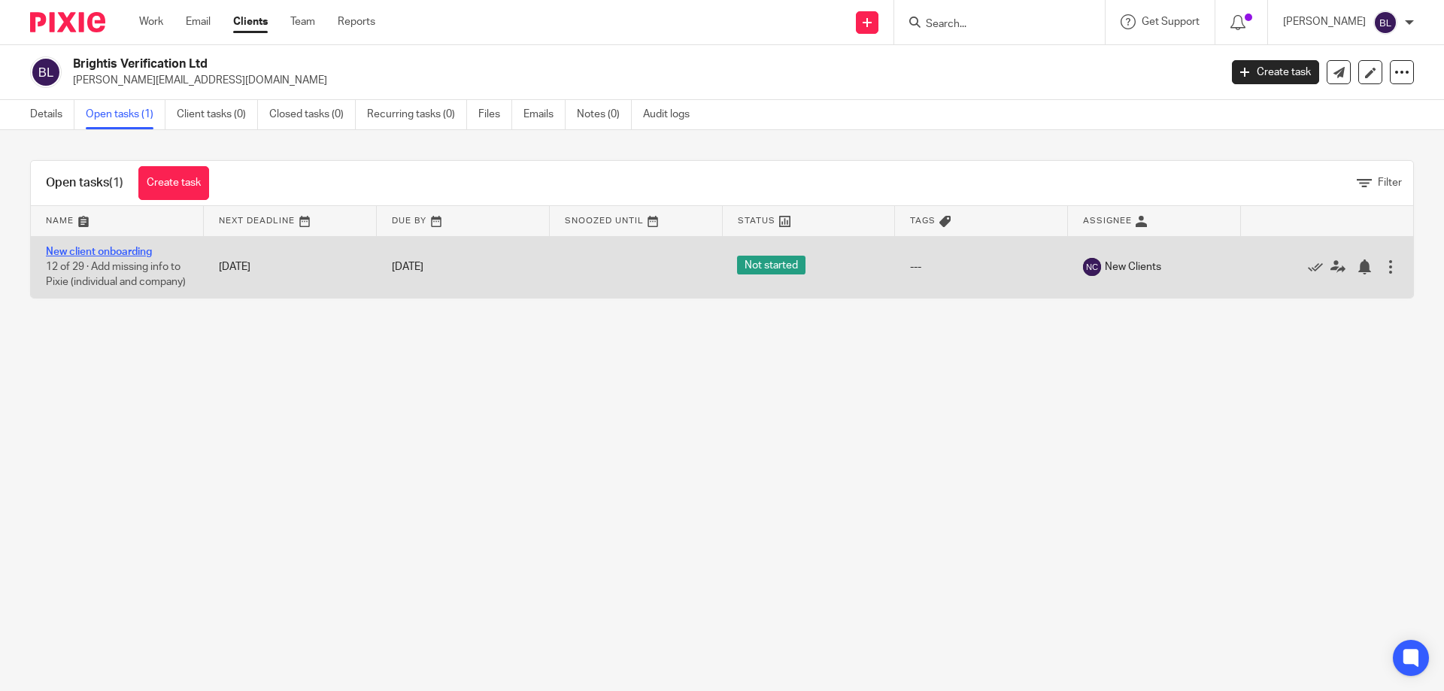
click at [107, 253] on link "New client onboarding" at bounding box center [99, 252] width 106 height 11
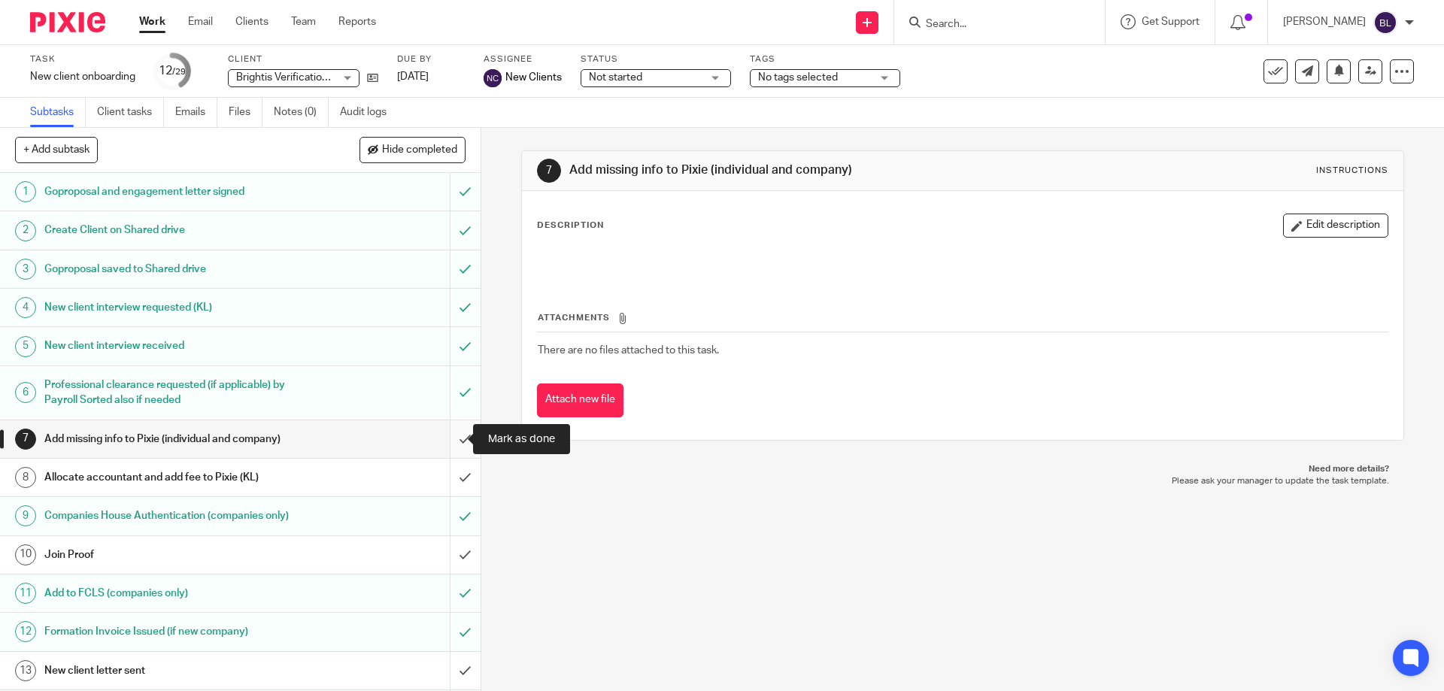
click at [452, 435] on input "submit" at bounding box center [240, 439] width 481 height 38
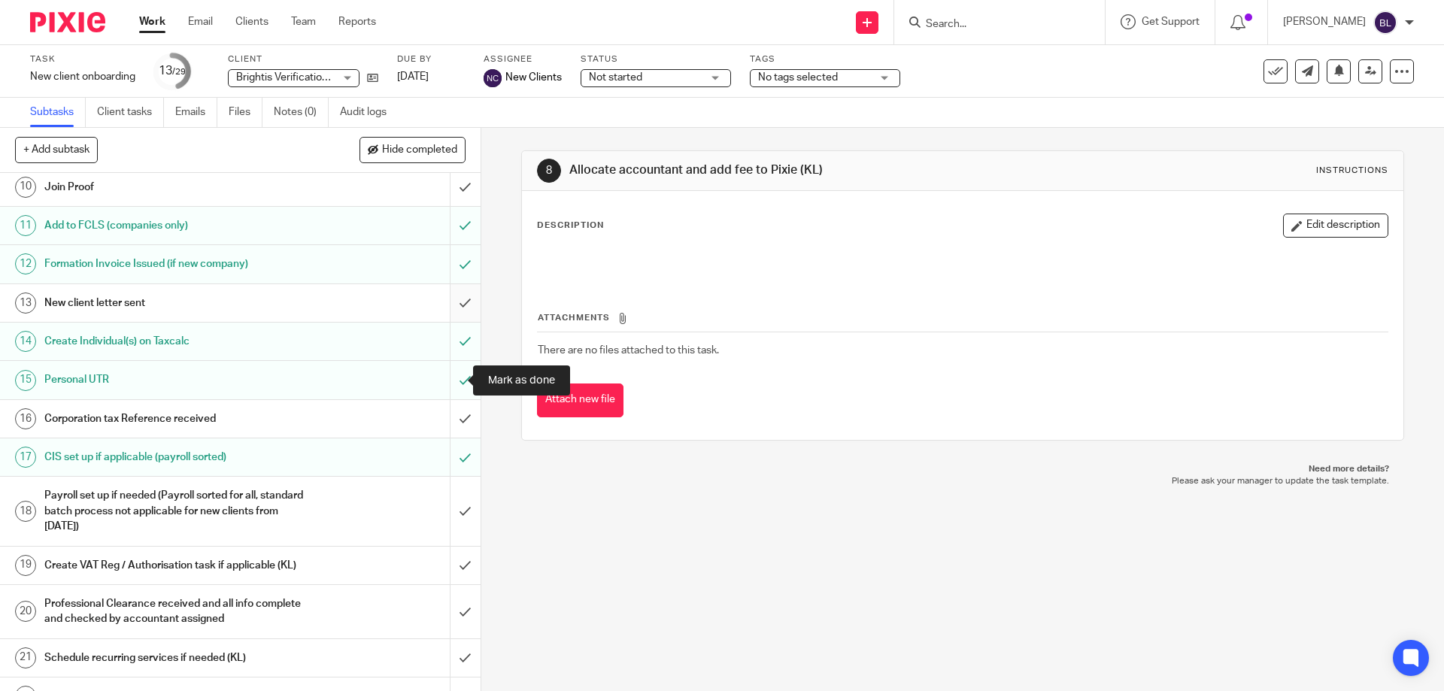
scroll to position [376, 0]
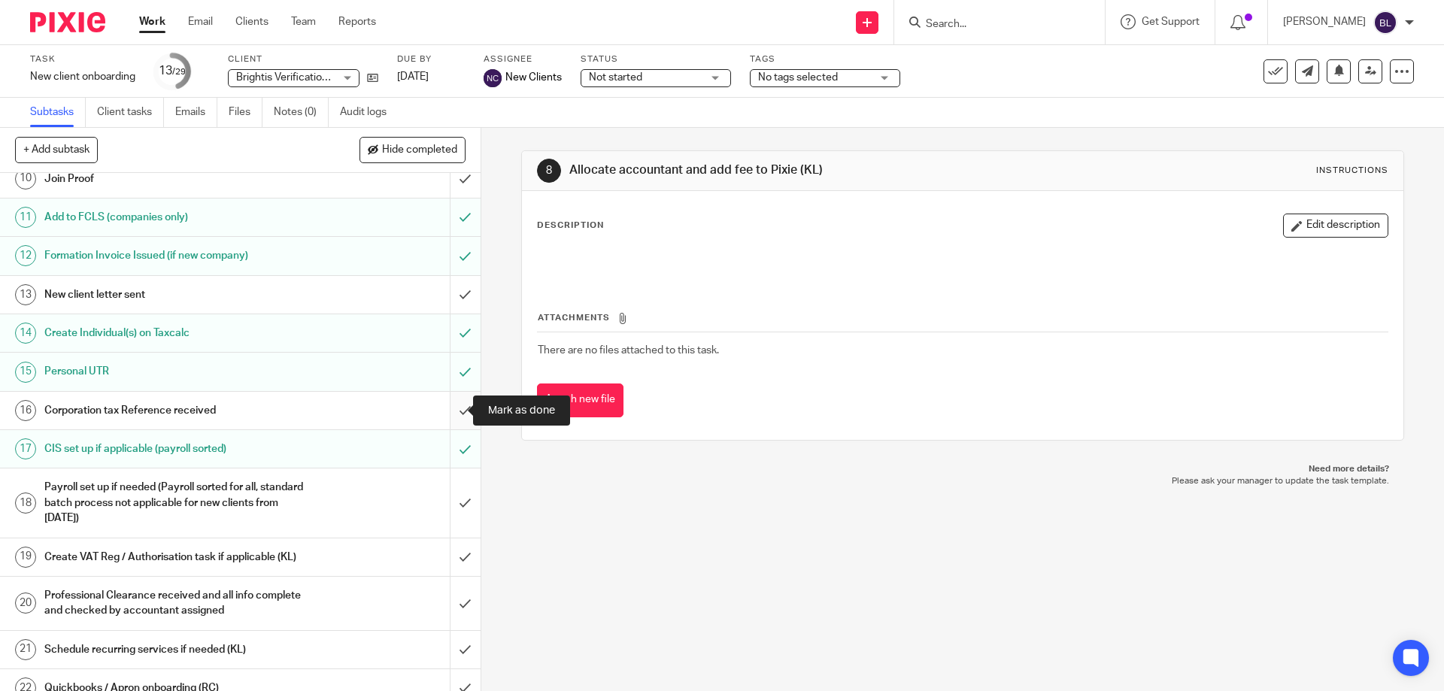
click at [447, 408] on input "submit" at bounding box center [240, 411] width 481 height 38
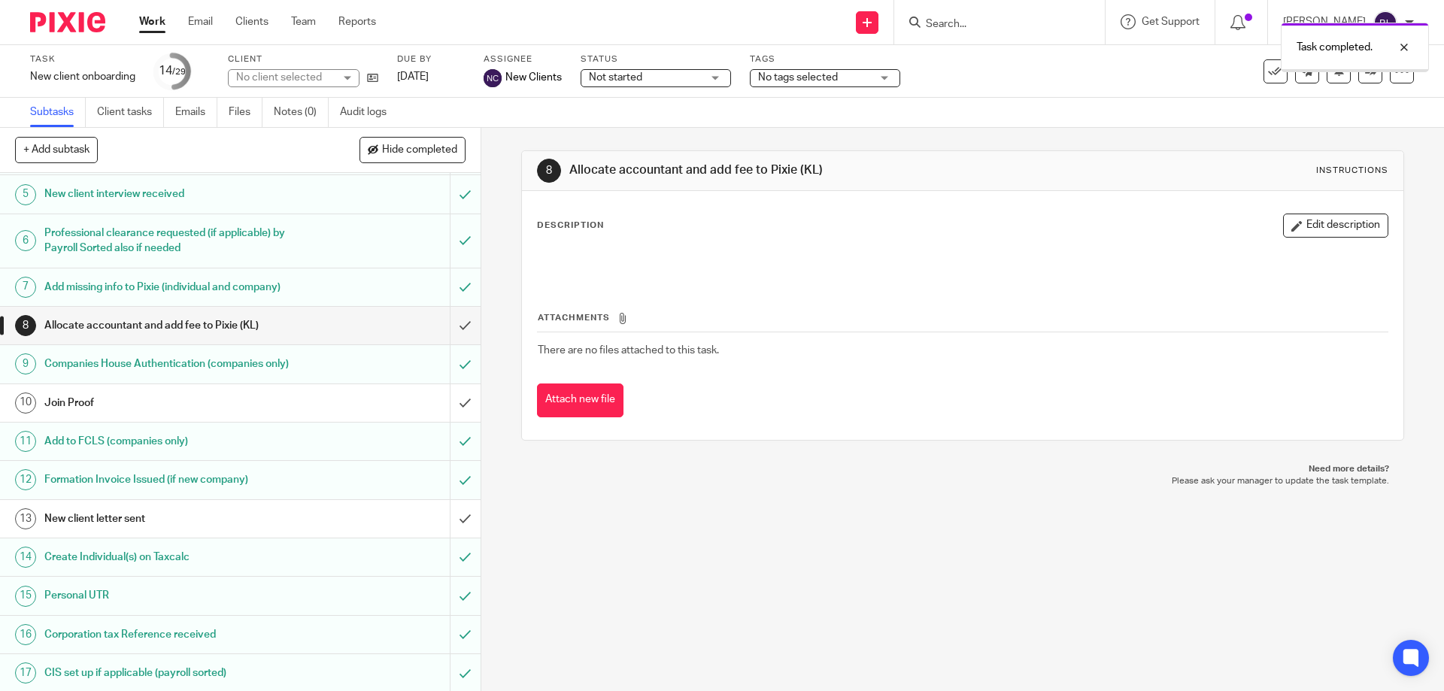
scroll to position [376, 0]
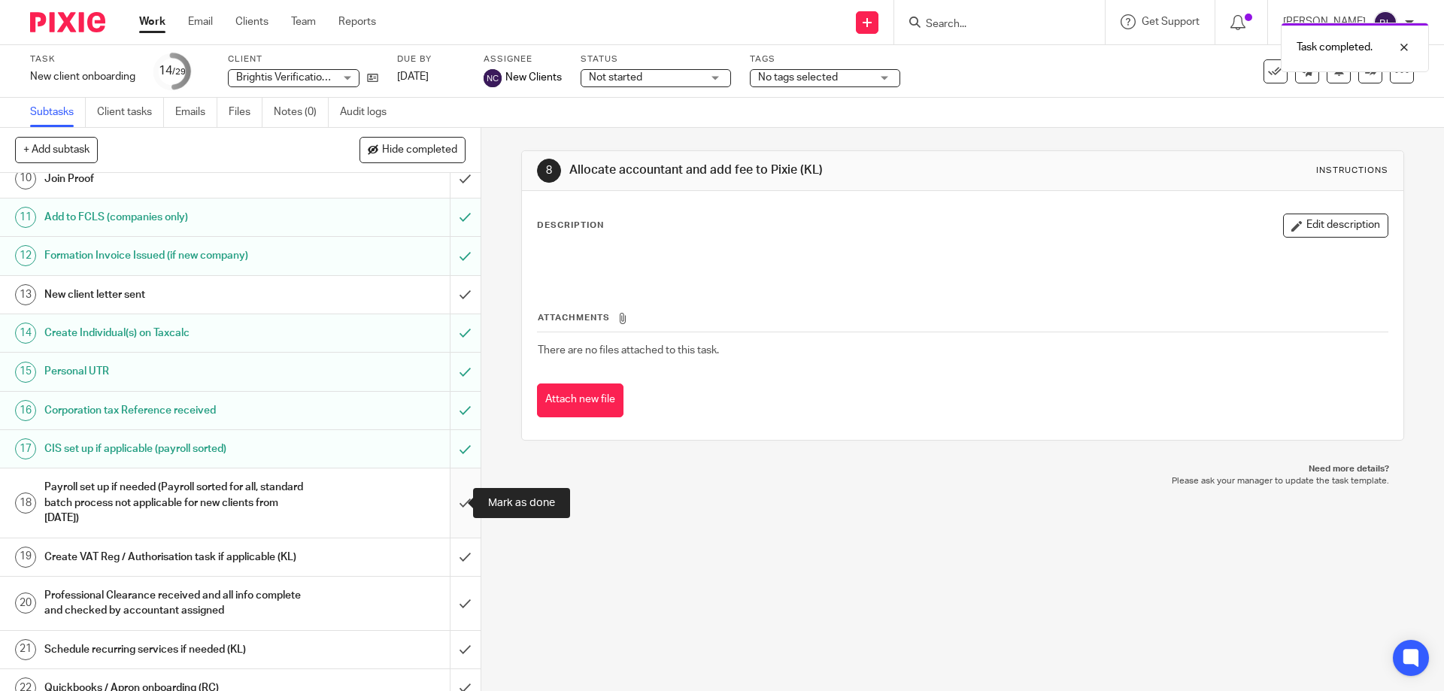
click at [448, 501] on input "submit" at bounding box center [240, 502] width 481 height 68
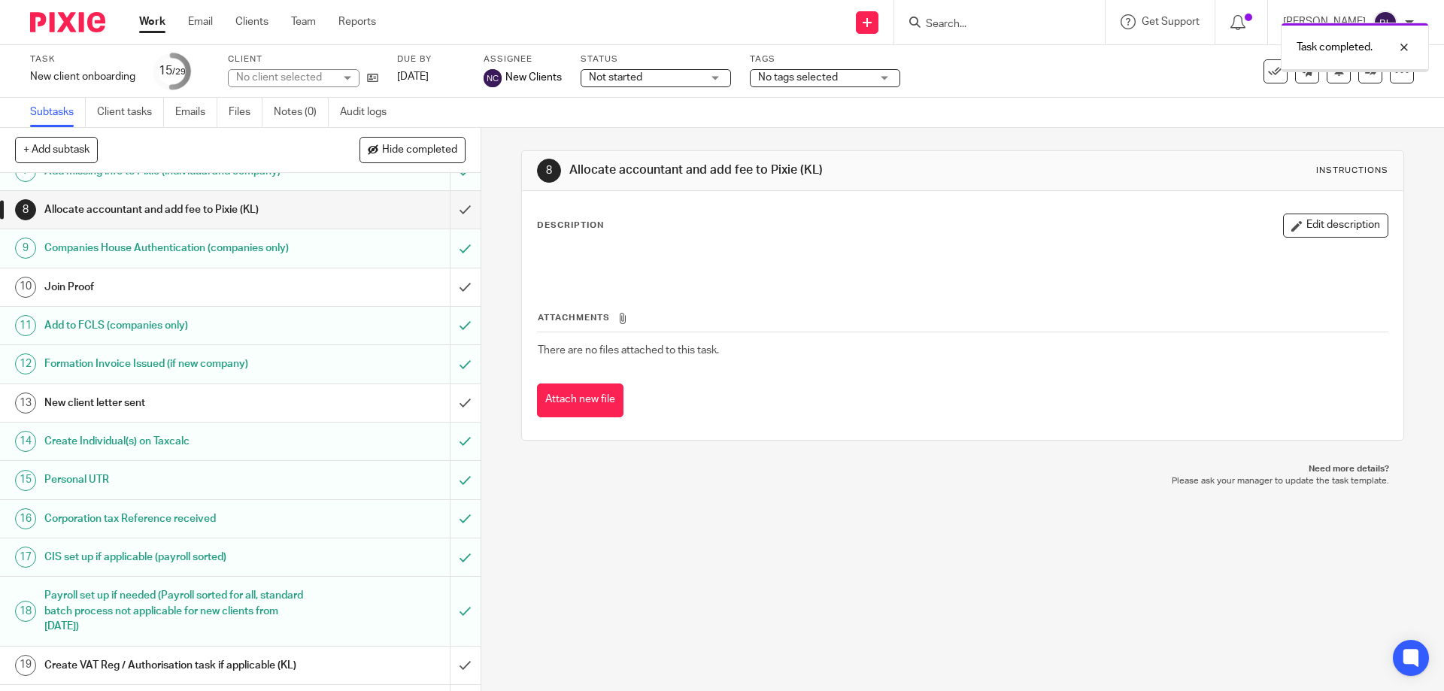
scroll to position [376, 0]
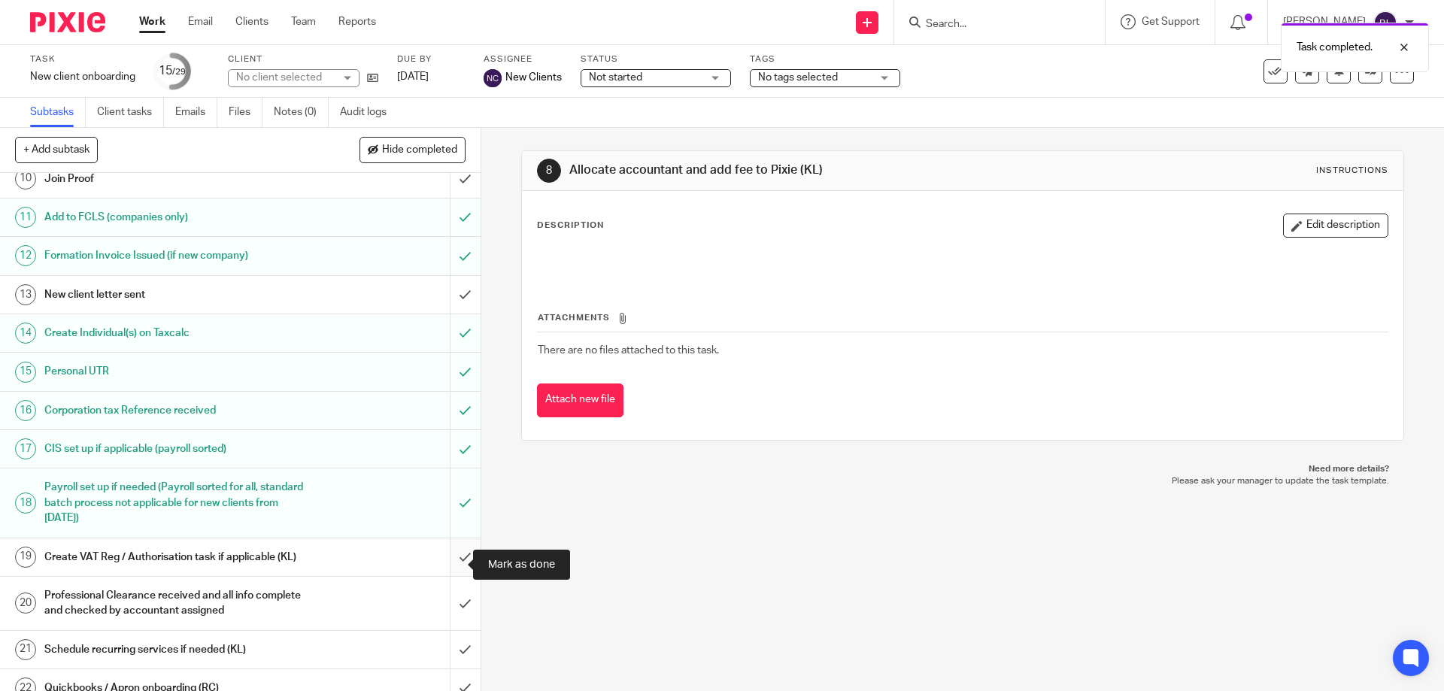
click at [453, 559] on input "submit" at bounding box center [240, 557] width 481 height 38
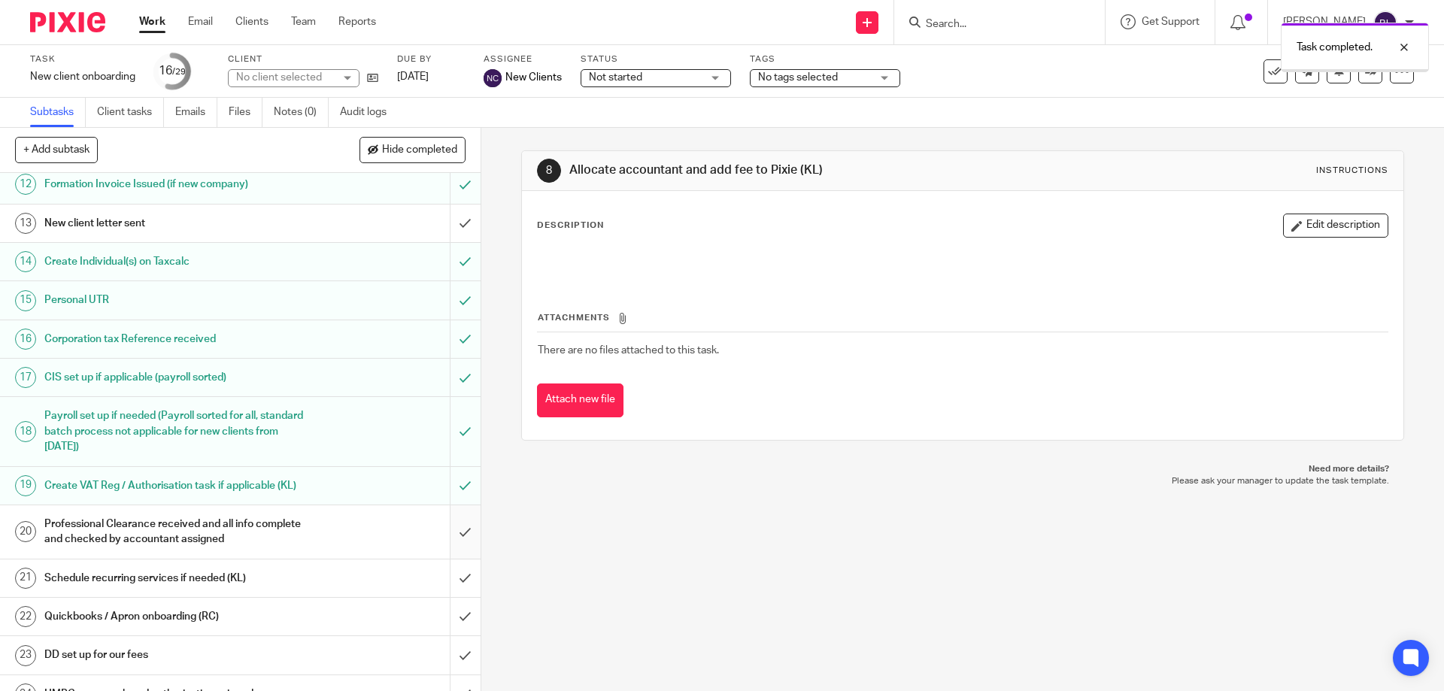
scroll to position [451, 0]
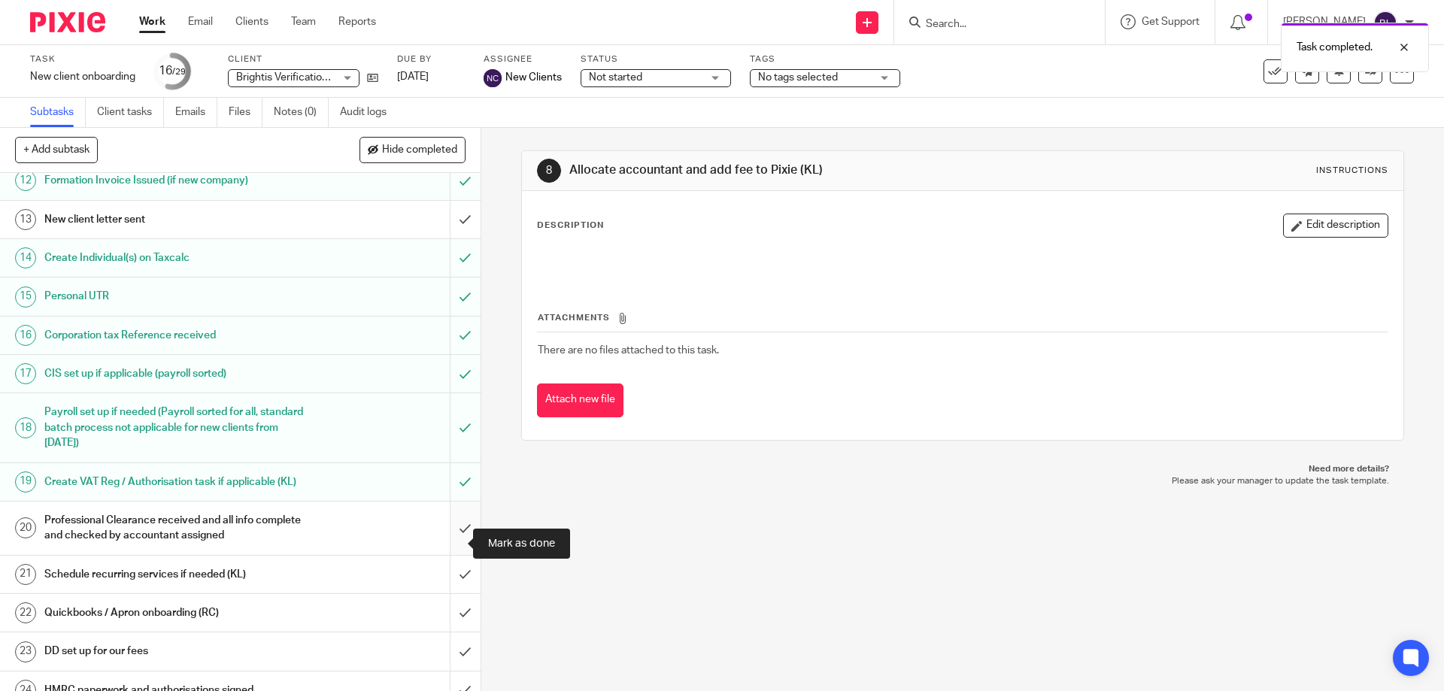
click at [448, 539] on input "submit" at bounding box center [240, 528] width 481 height 53
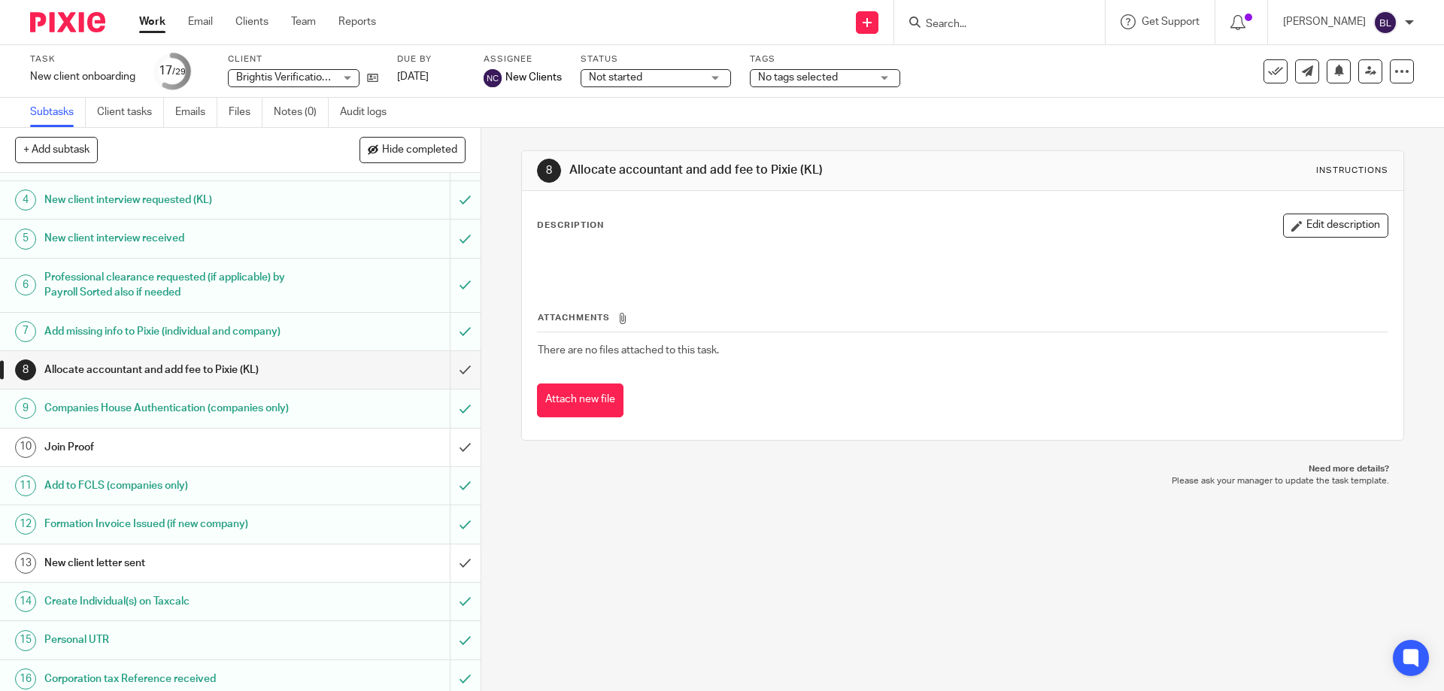
scroll to position [75, 0]
